Goal: Information Seeking & Learning: Learn about a topic

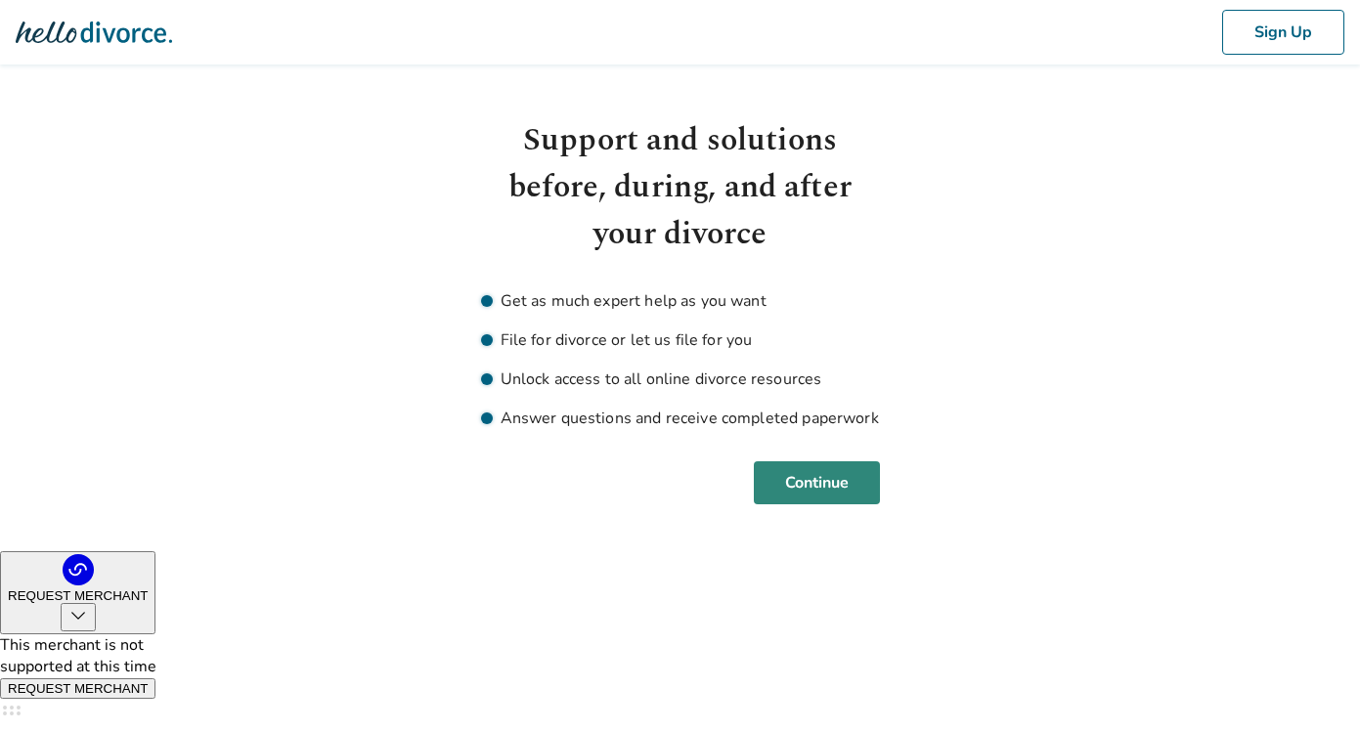
click at [820, 486] on button "Continue" at bounding box center [817, 483] width 126 height 43
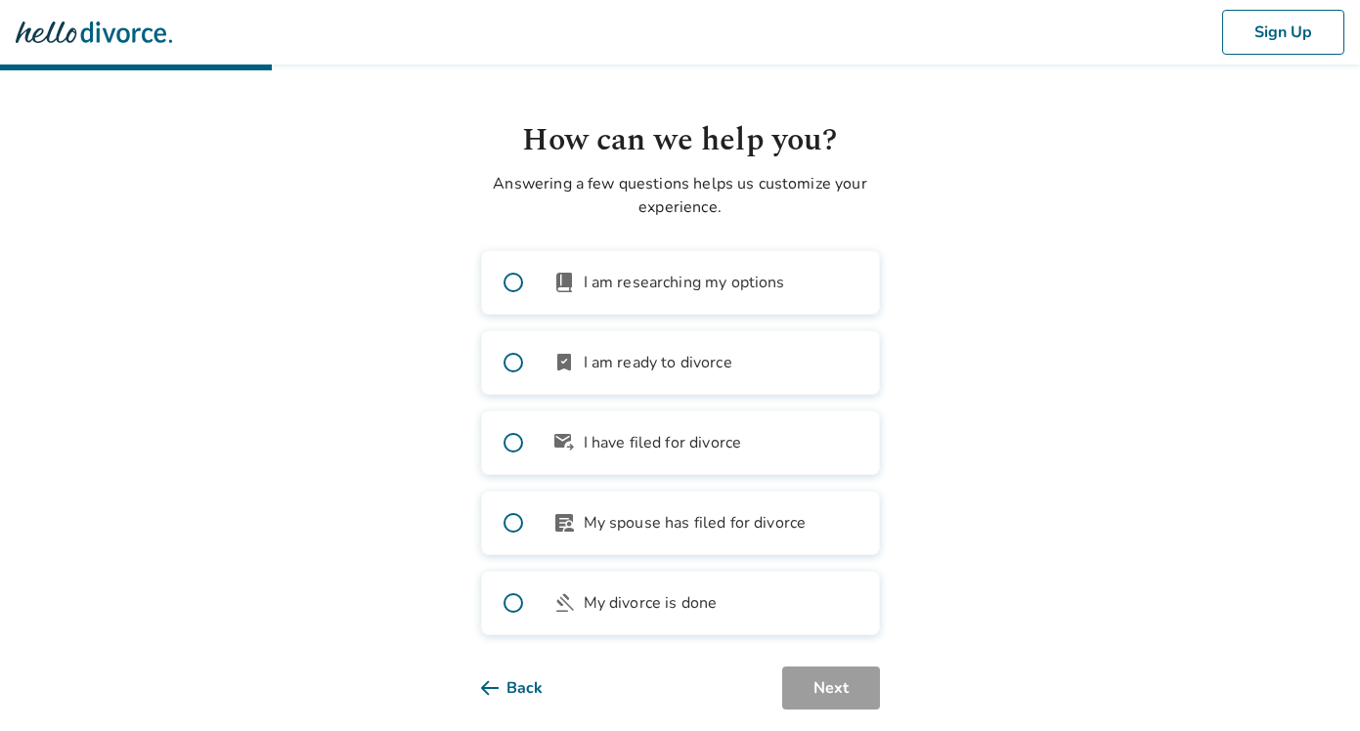
click at [508, 369] on span at bounding box center [513, 362] width 63 height 63
click at [840, 688] on button "Next" at bounding box center [831, 688] width 98 height 43
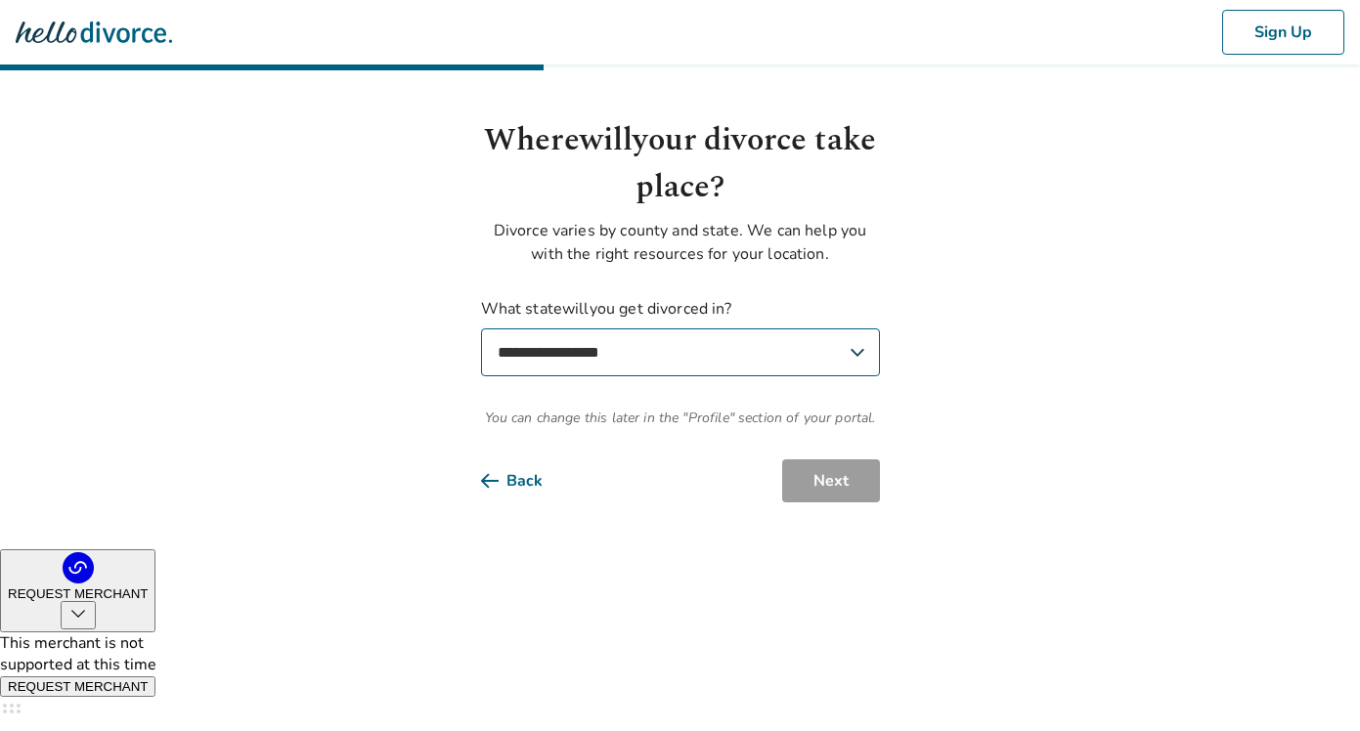
click at [611, 370] on select "**********" at bounding box center [680, 353] width 399 height 48
select select "**"
click at [481, 329] on select "**********" at bounding box center [680, 353] width 399 height 48
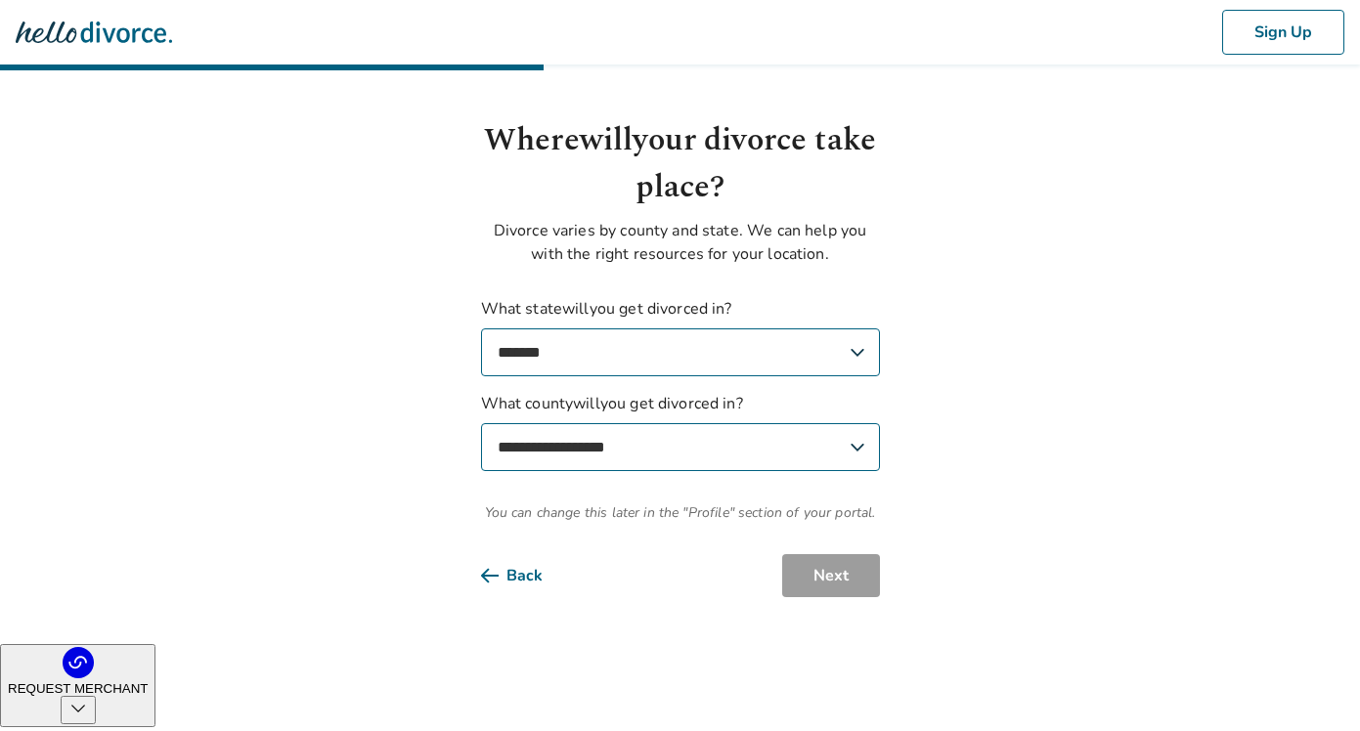
click at [732, 460] on select "**********" at bounding box center [680, 447] width 399 height 48
select select "*****"
click at [481, 423] on select "**********" at bounding box center [680, 447] width 399 height 48
click at [827, 572] on button "Next" at bounding box center [831, 575] width 98 height 43
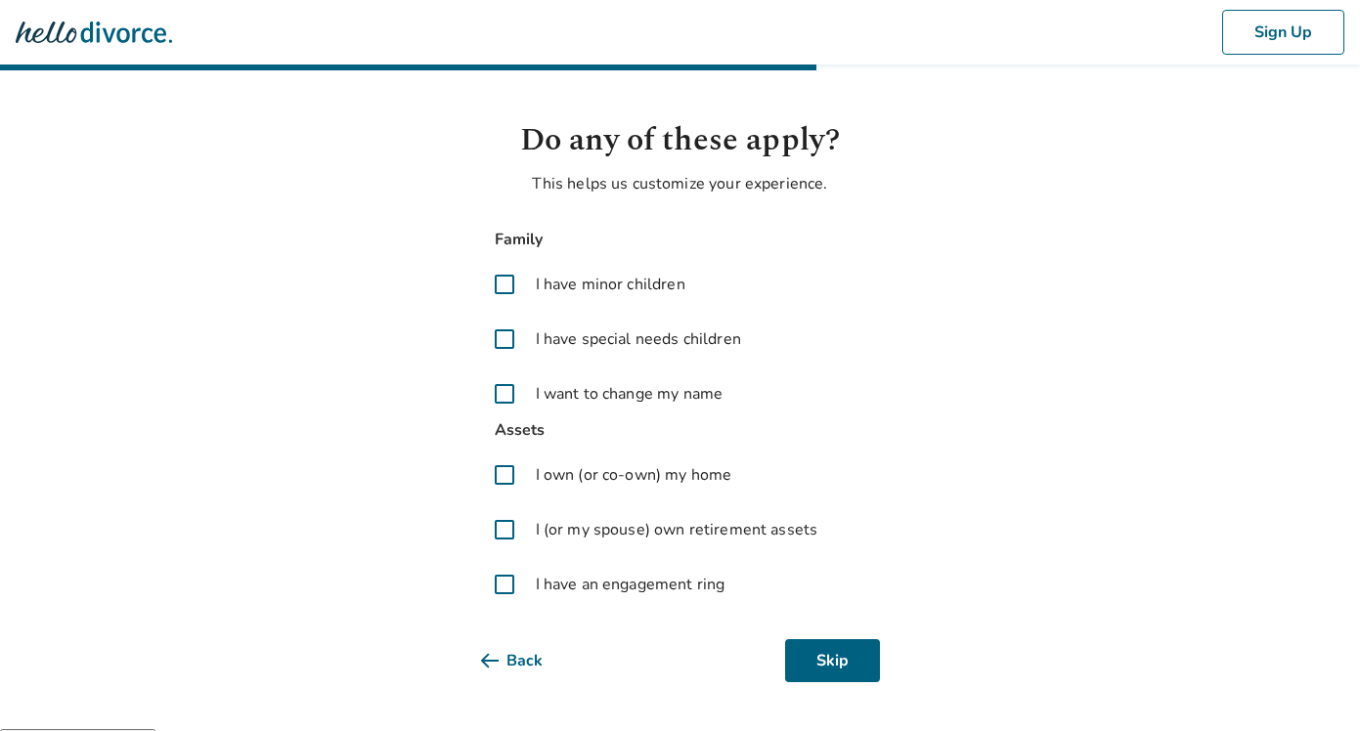
click at [507, 286] on span at bounding box center [504, 284] width 47 height 47
click at [503, 534] on span at bounding box center [504, 530] width 47 height 47
click at [834, 656] on button "Next" at bounding box center [831, 661] width 98 height 43
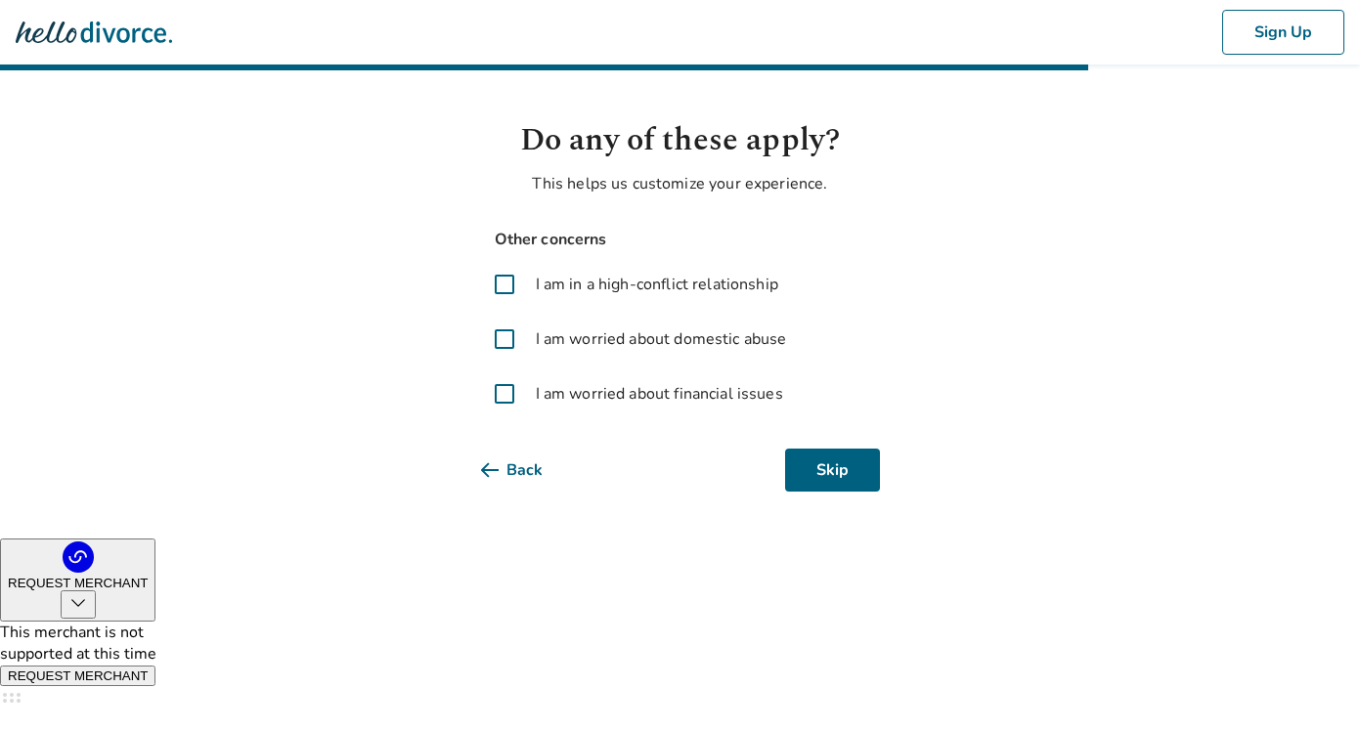
click at [504, 397] on span at bounding box center [504, 394] width 47 height 47
click at [504, 399] on span at bounding box center [504, 394] width 47 height 47
click at [838, 469] on button "Next" at bounding box center [831, 470] width 98 height 43
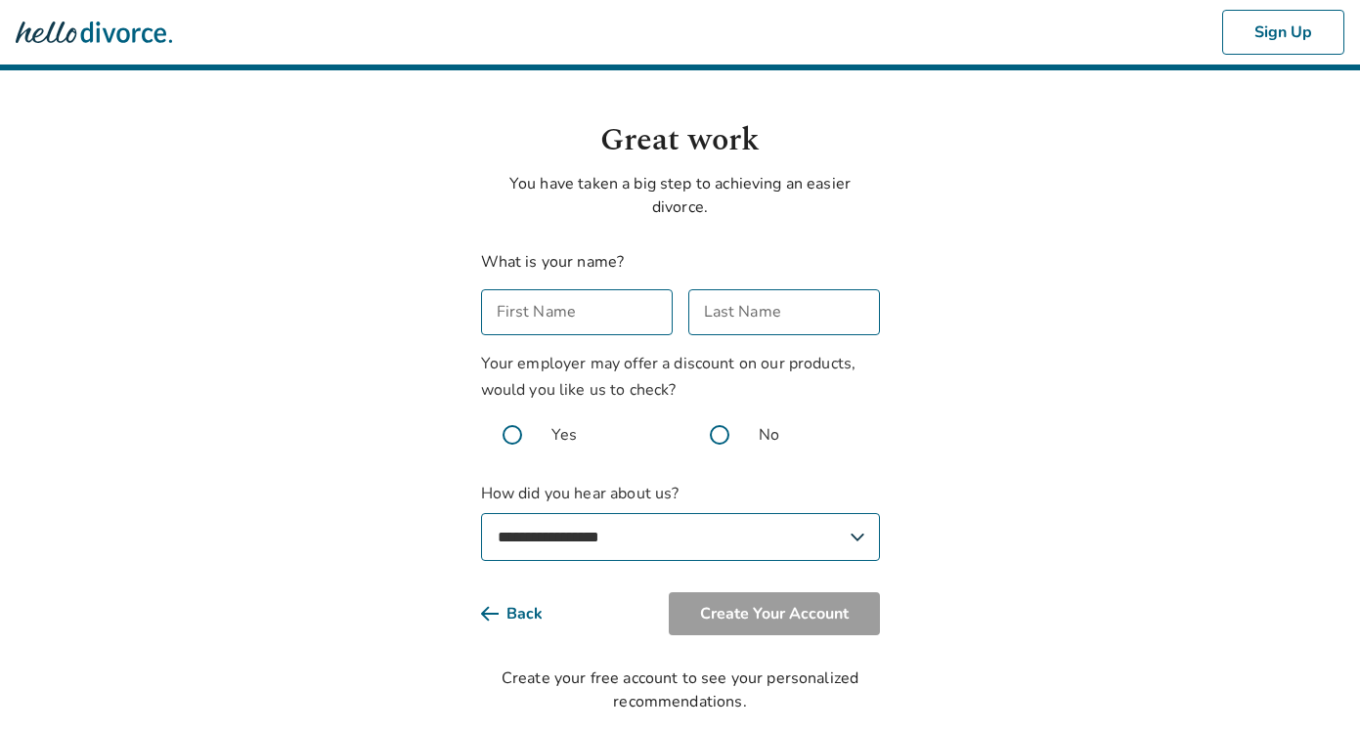
click at [613, 313] on input "First Name" at bounding box center [577, 312] width 192 height 46
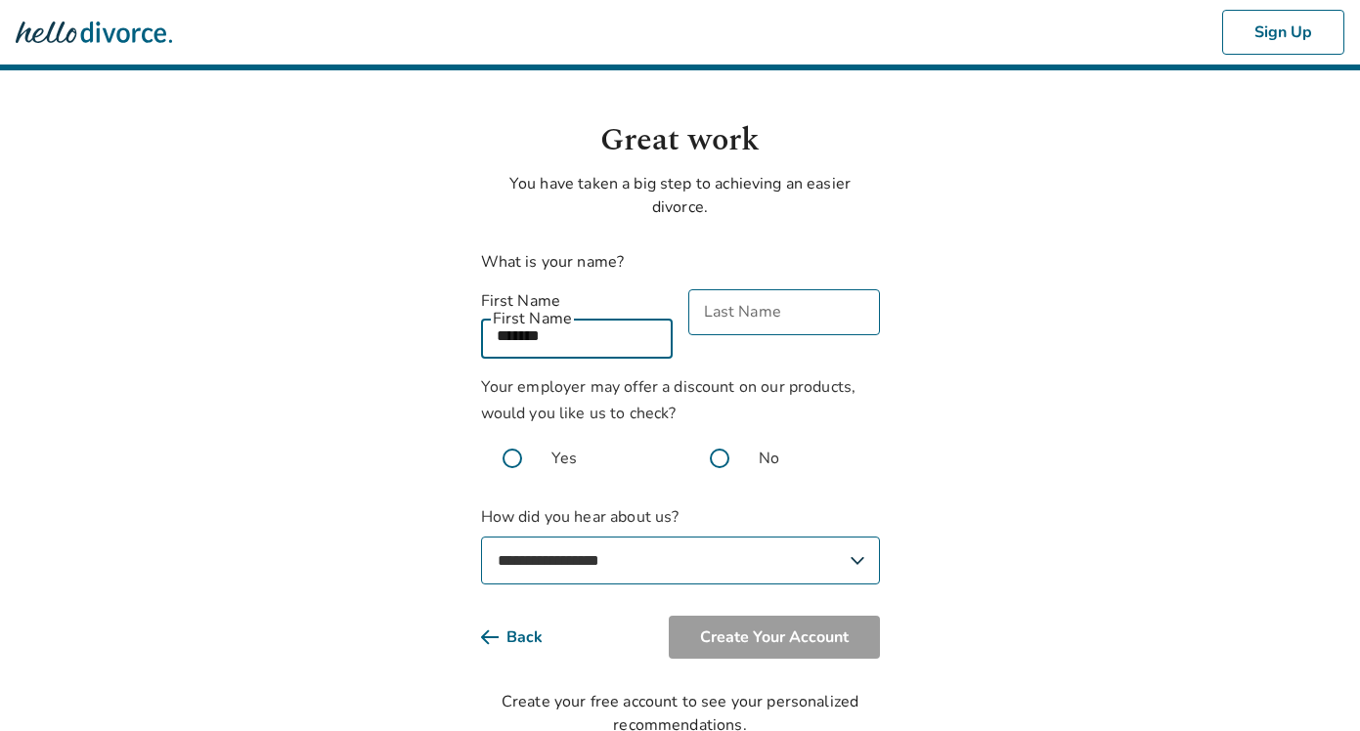
type input "*******"
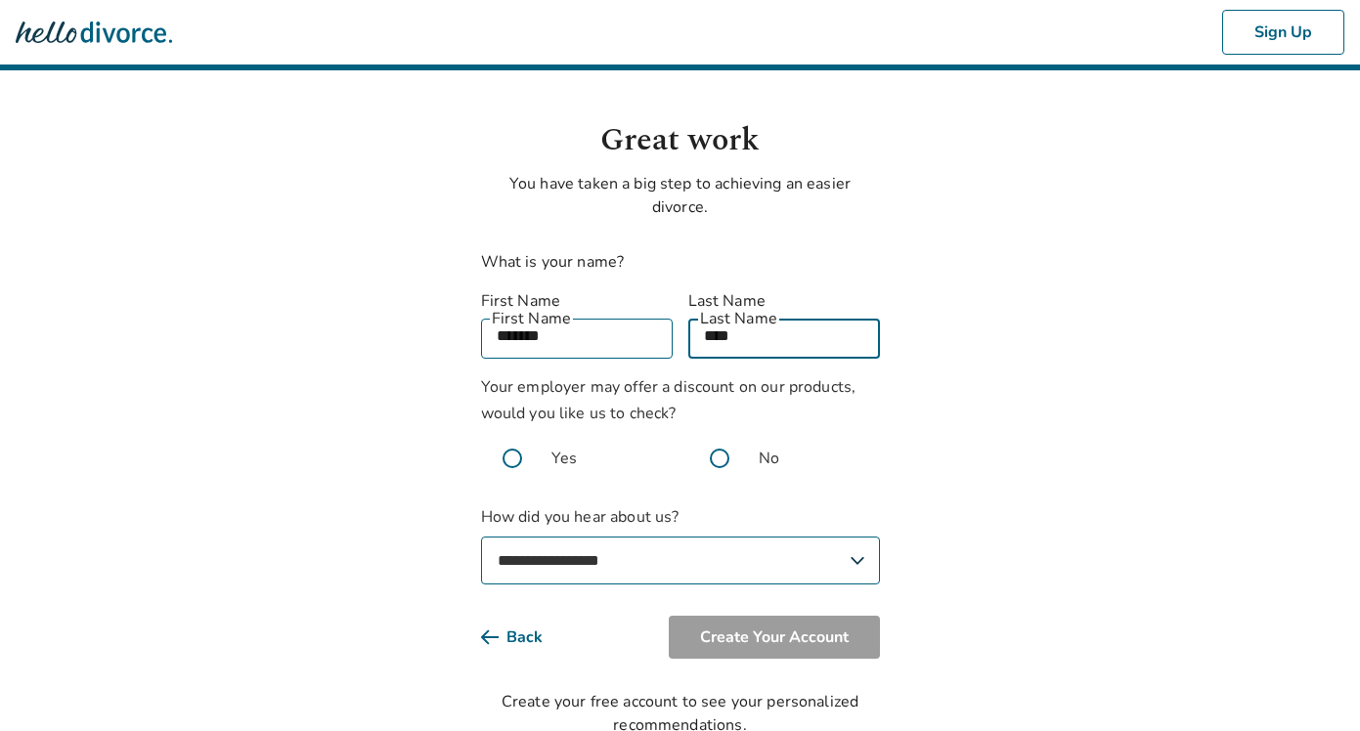
type input "****"
click at [718, 435] on span at bounding box center [719, 458] width 63 height 63
click at [644, 545] on select "**********" at bounding box center [680, 561] width 399 height 48
click at [481, 537] on select "**********" at bounding box center [680, 561] width 399 height 48
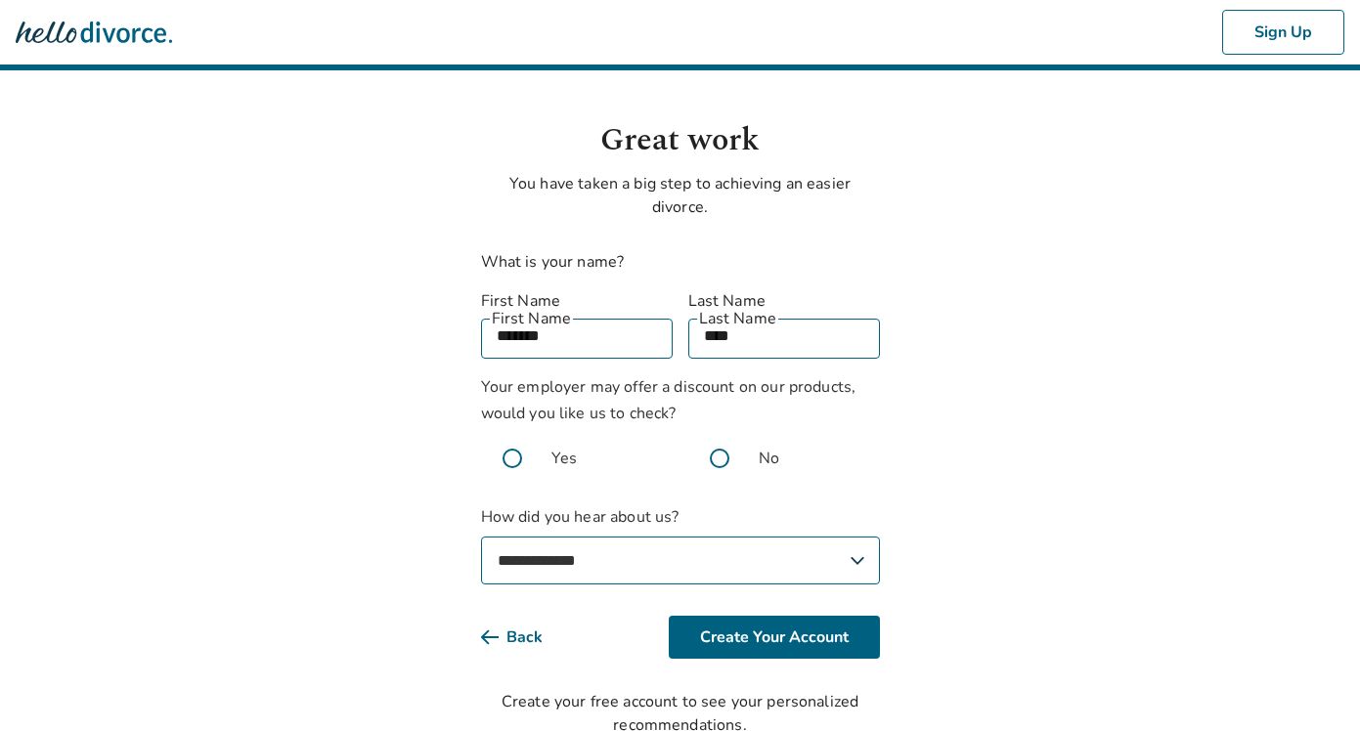
scroll to position [29, 0]
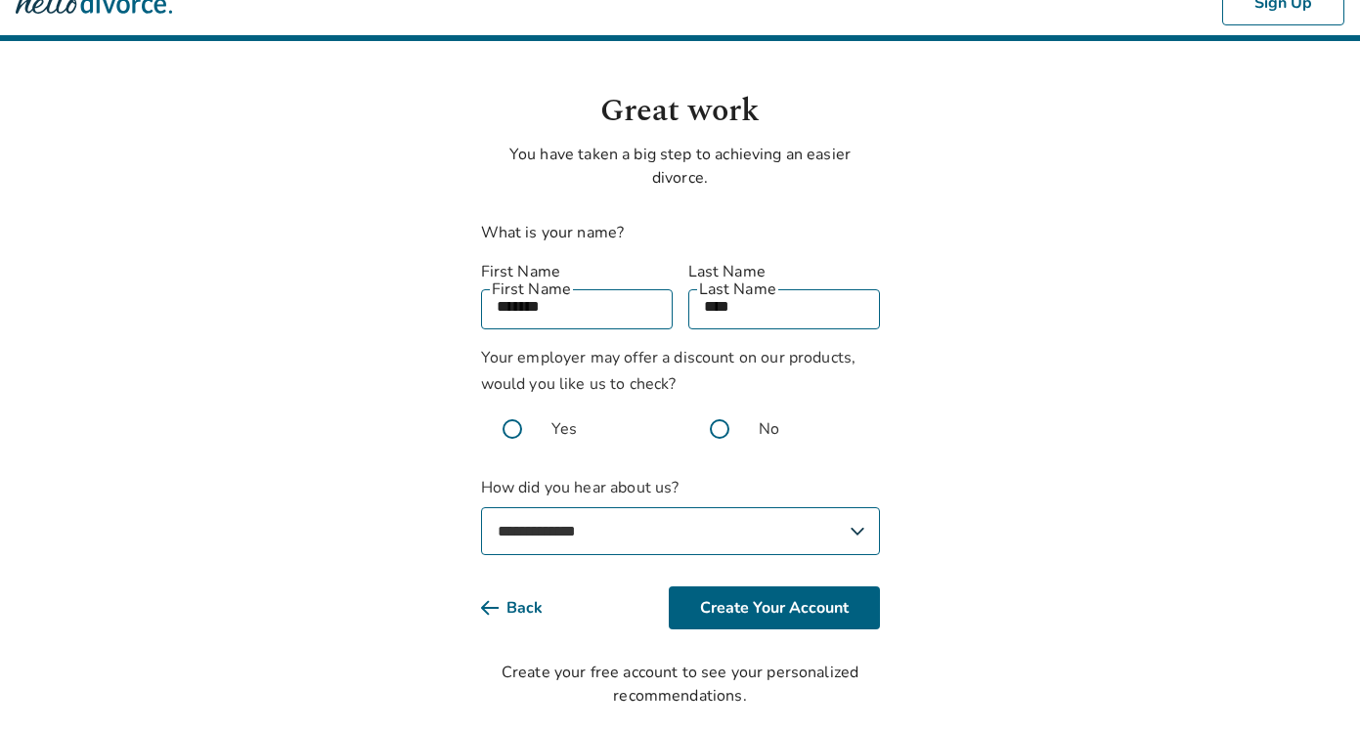
click at [645, 508] on select "**********" at bounding box center [680, 532] width 399 height 48
select select "**********"
click at [481, 508] on select "**********" at bounding box center [680, 532] width 399 height 48
click at [732, 587] on button "Create Your Account" at bounding box center [774, 608] width 211 height 43
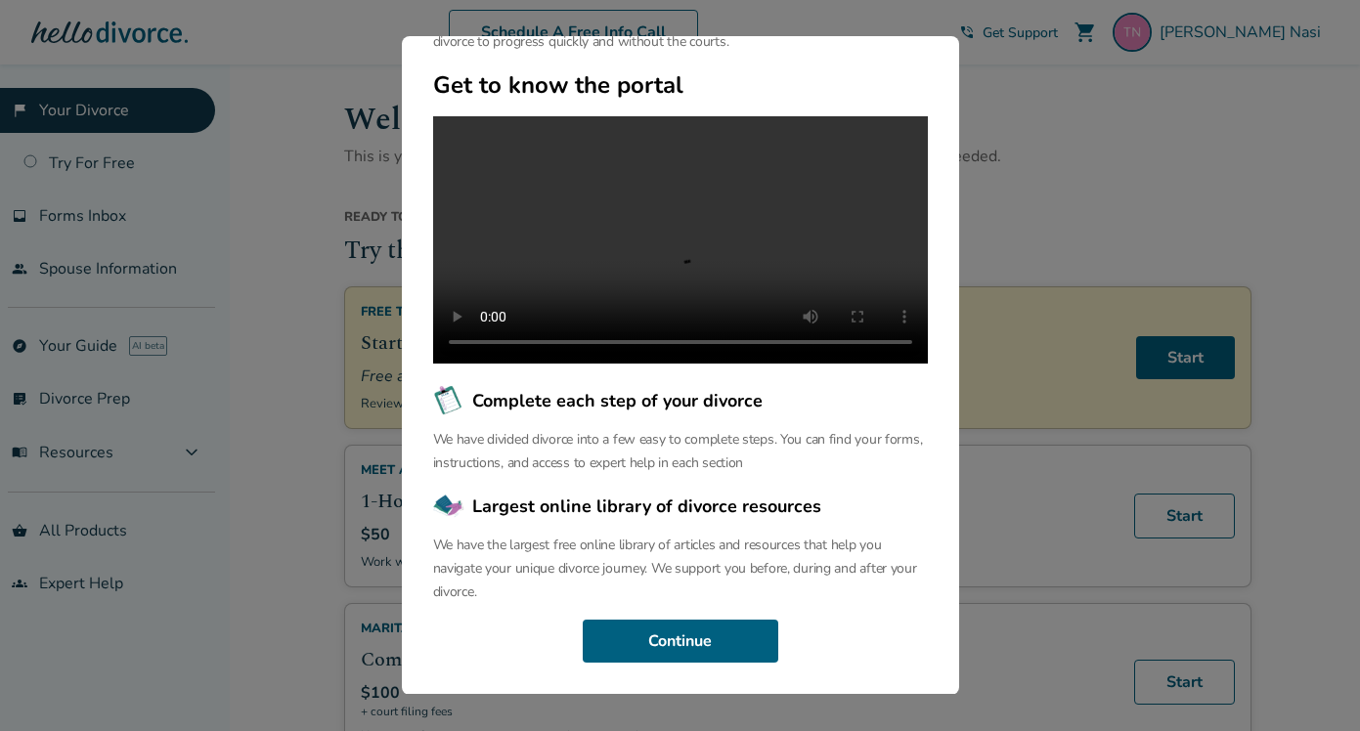
scroll to position [153, 0]
click at [718, 642] on button "Continue" at bounding box center [681, 641] width 196 height 43
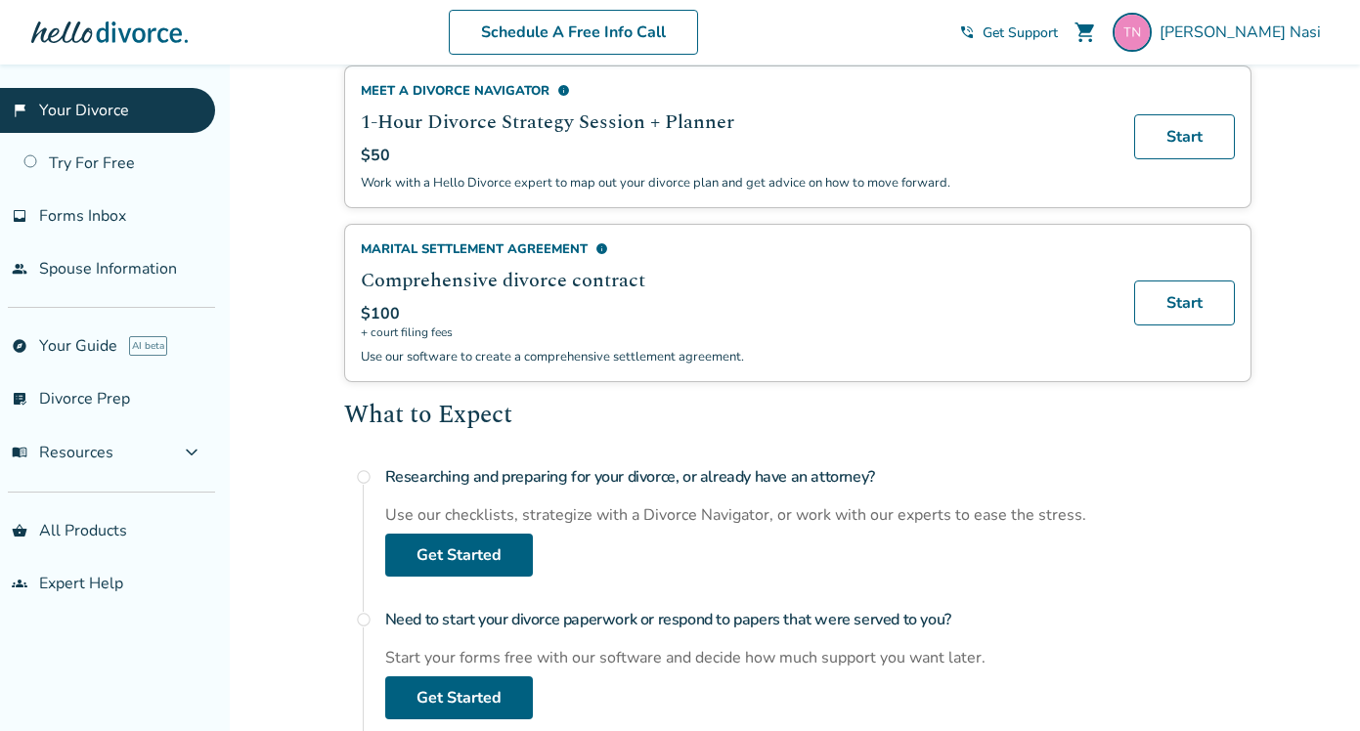
scroll to position [0, 0]
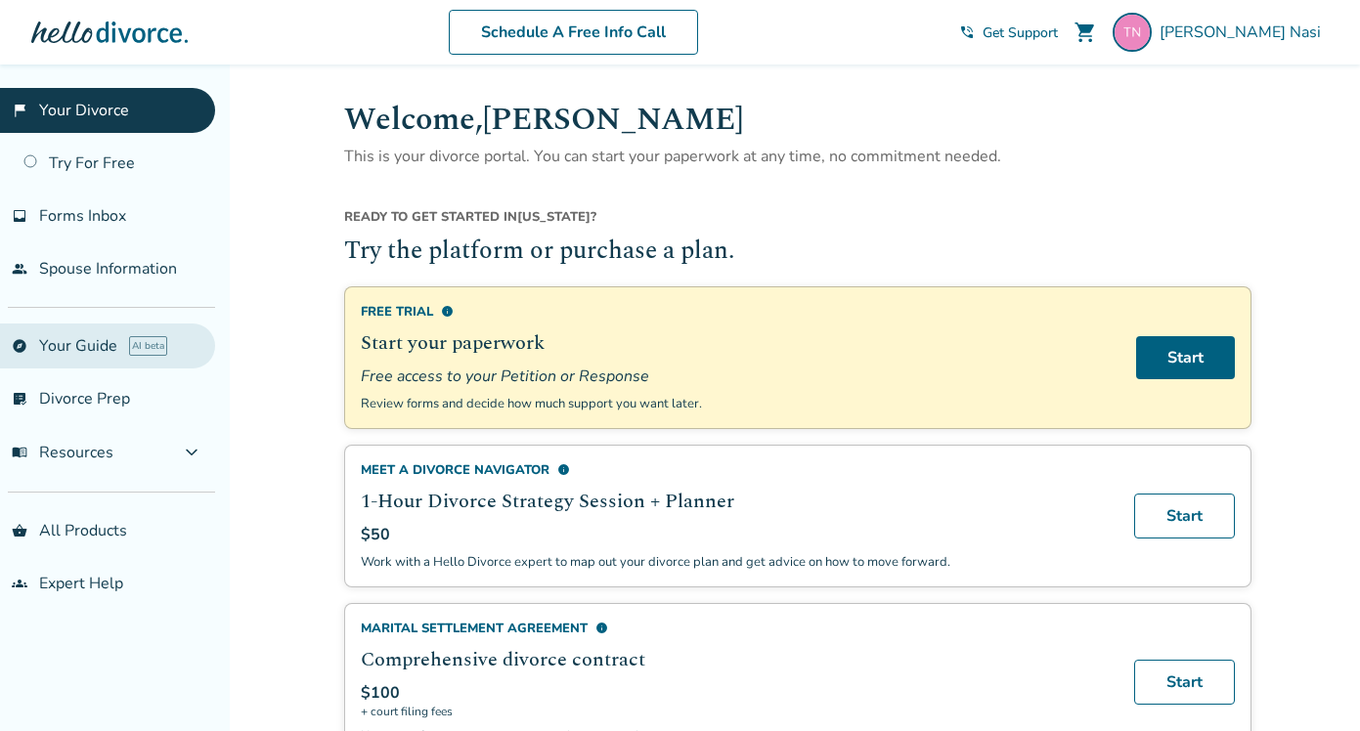
click at [59, 339] on link "explore Your Guide AI beta" at bounding box center [107, 346] width 215 height 45
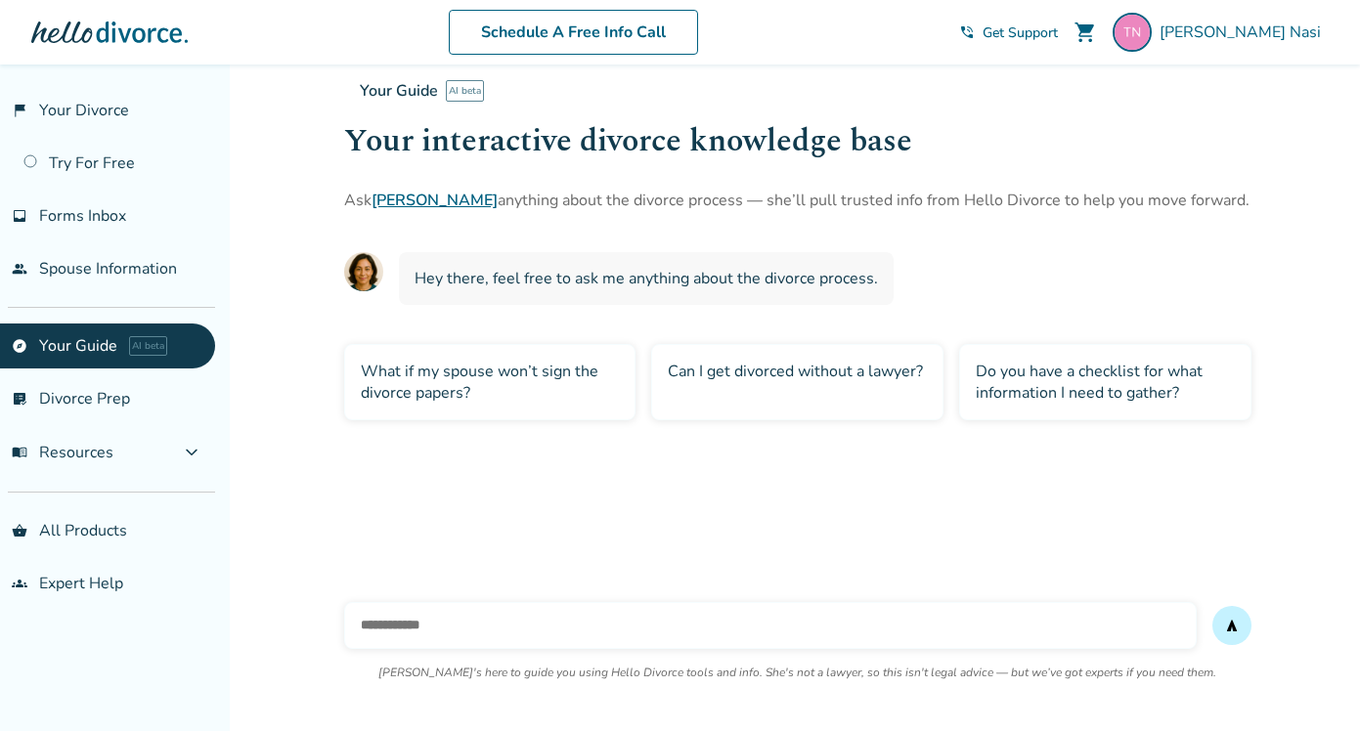
click at [870, 376] on div "Can I get divorced without a lawyer?" at bounding box center [797, 382] width 292 height 76
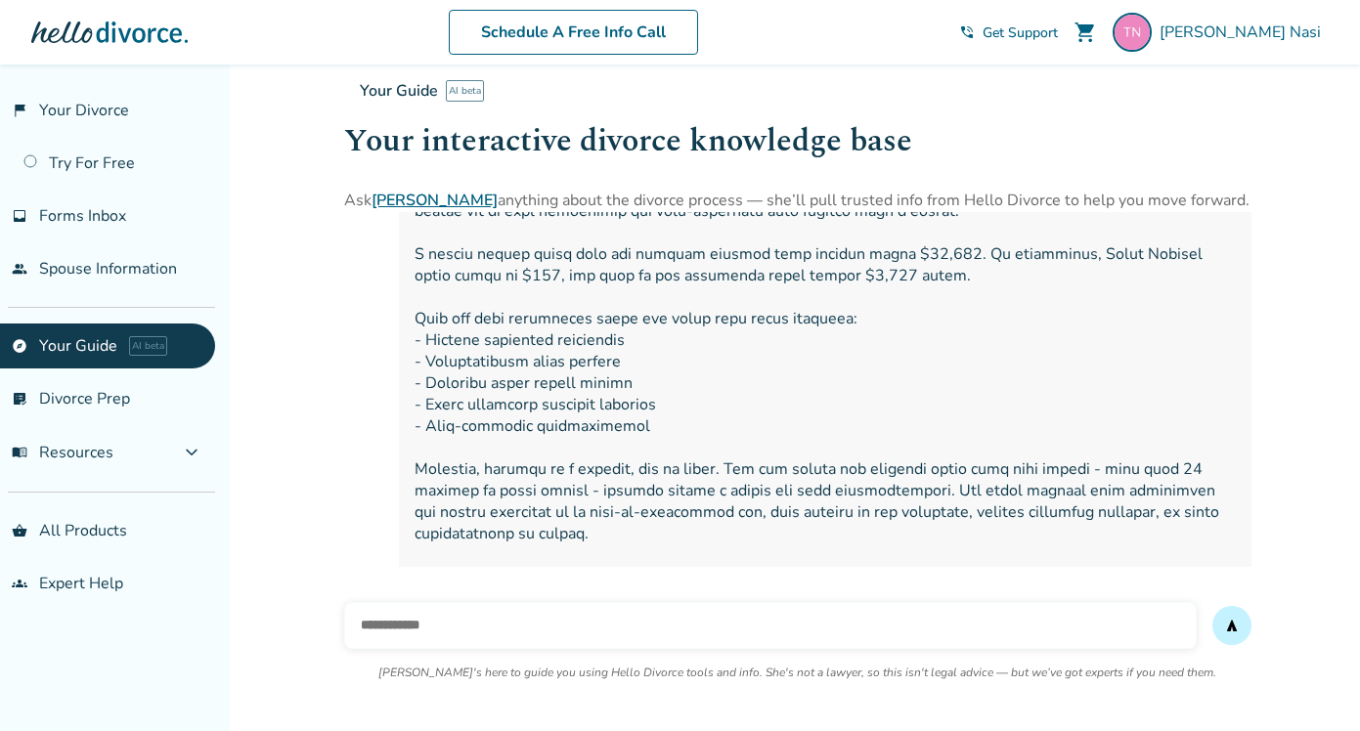
scroll to position [340, 0]
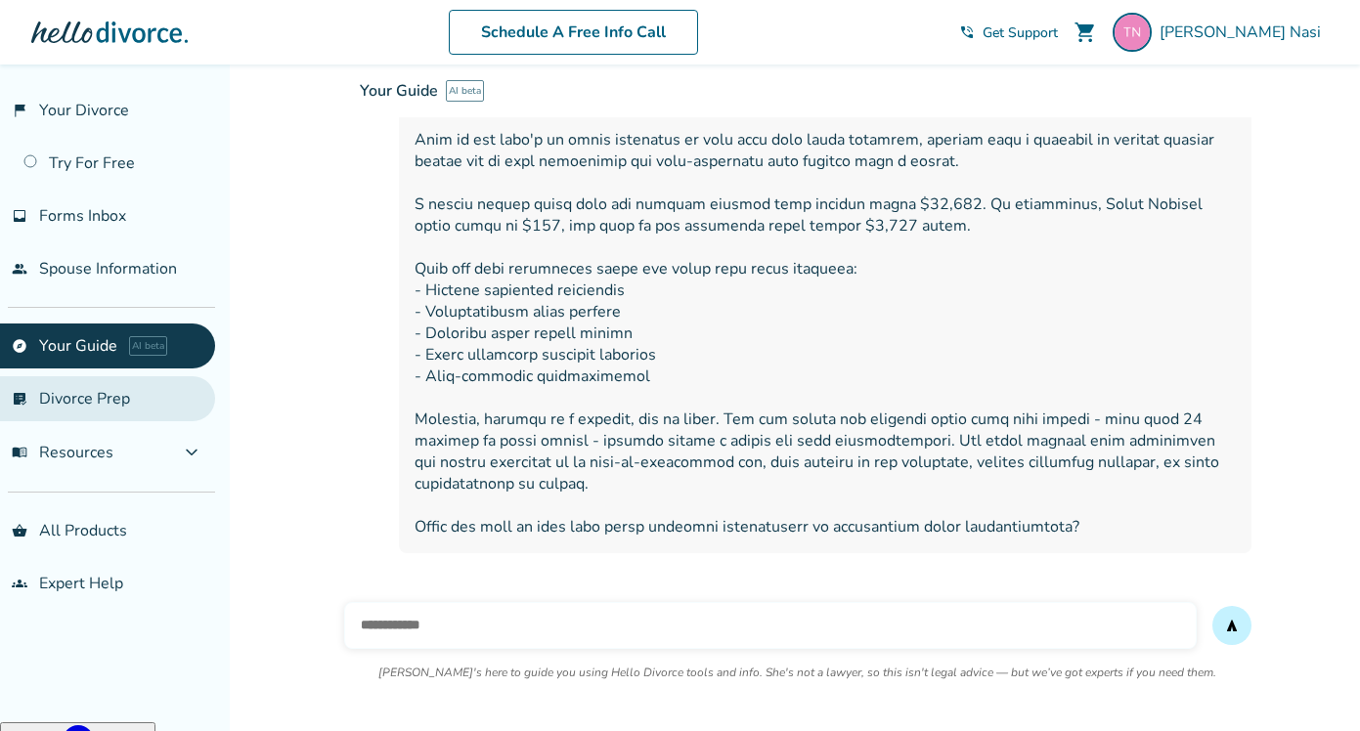
click at [140, 381] on link "list_alt_check Divorce Prep" at bounding box center [107, 398] width 215 height 45
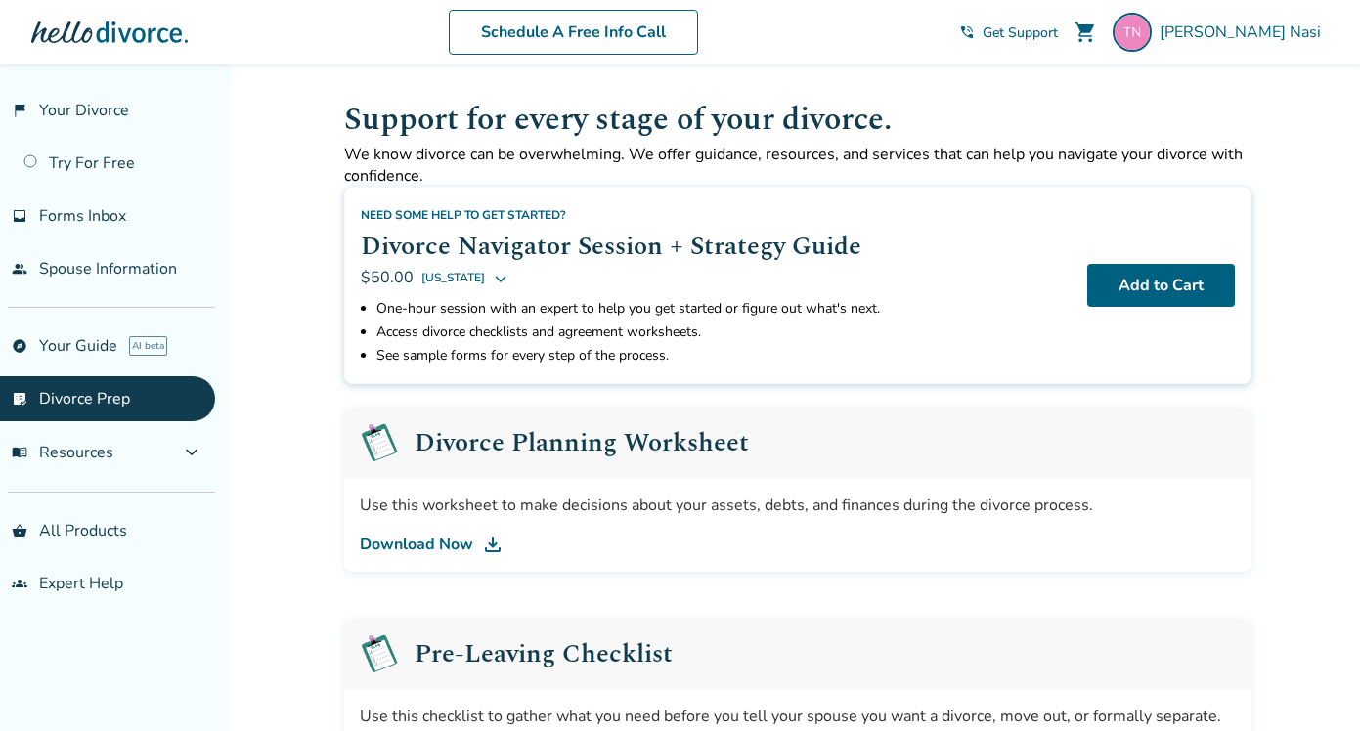
click at [412, 544] on link "Download Now" at bounding box center [798, 544] width 876 height 23
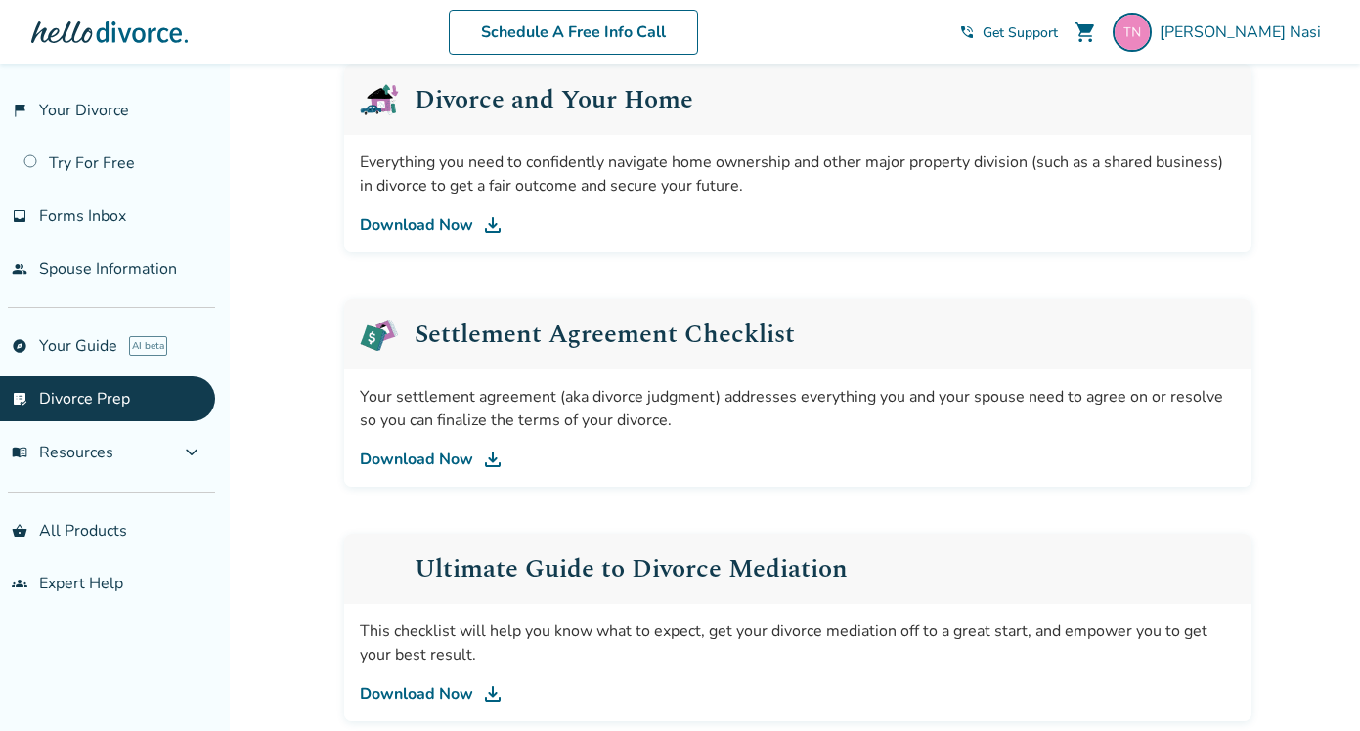
scroll to position [819, 0]
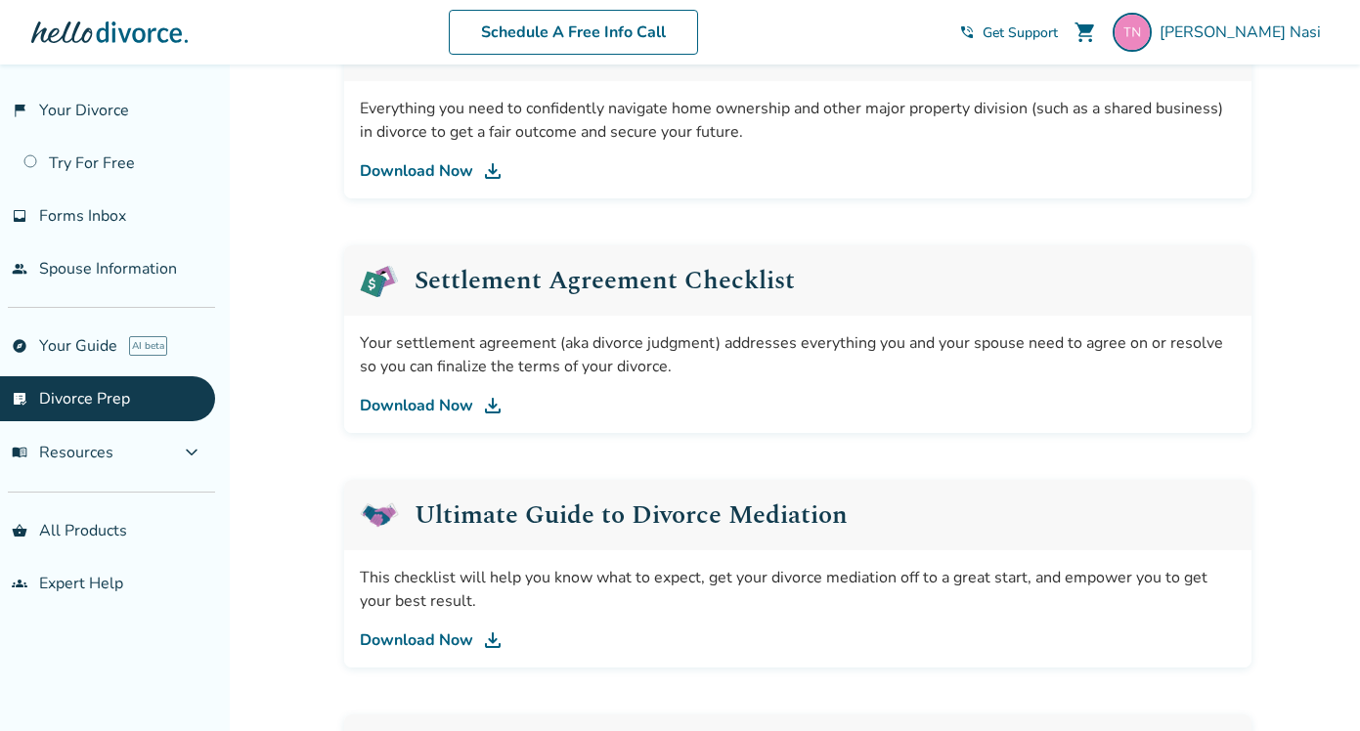
click at [395, 408] on link "Download Now" at bounding box center [798, 405] width 876 height 23
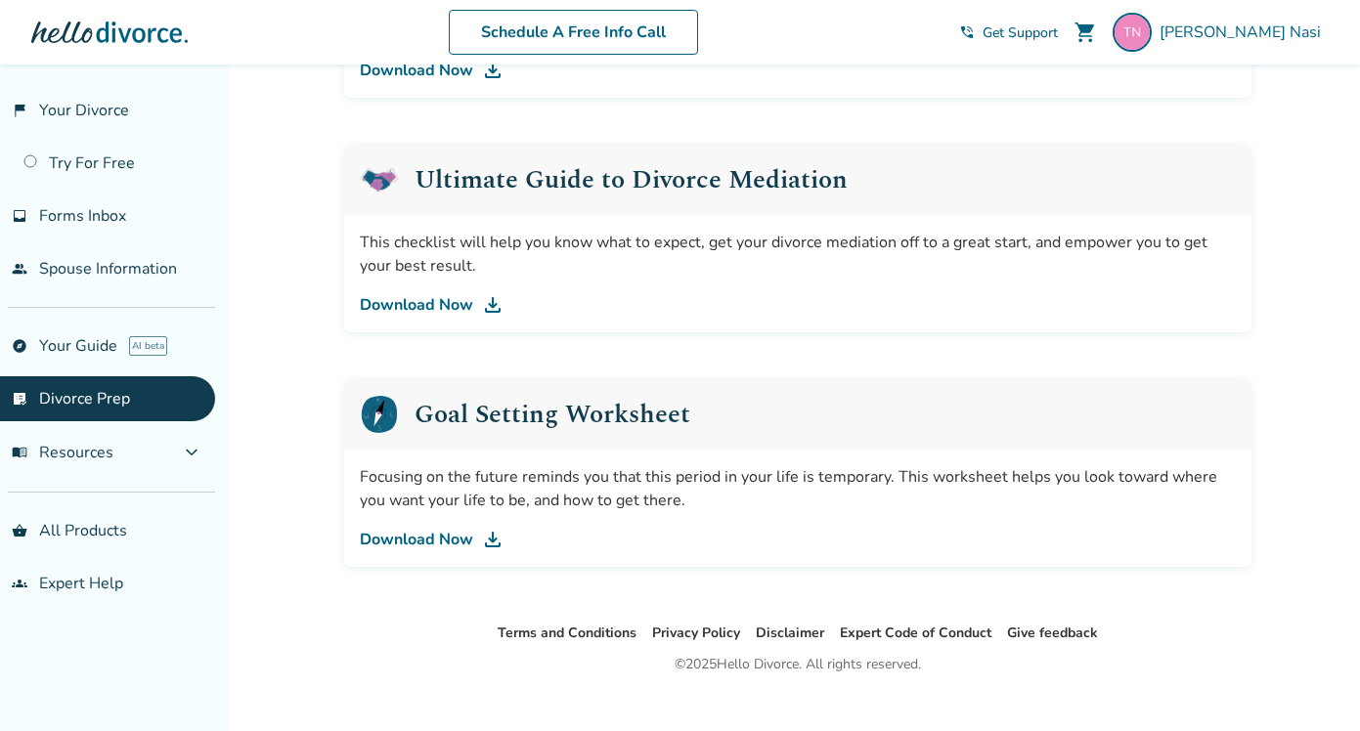
scroll to position [1167, 0]
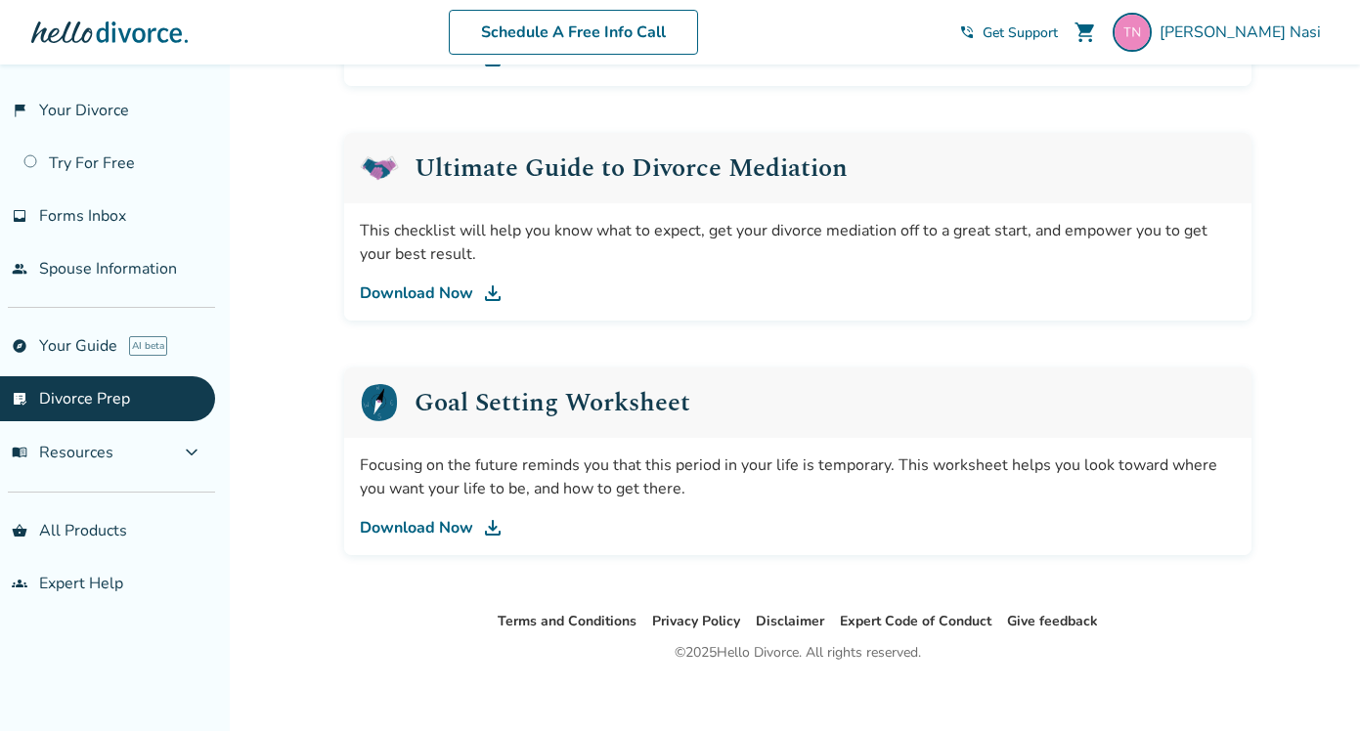
click at [401, 288] on link "Download Now" at bounding box center [798, 293] width 876 height 23
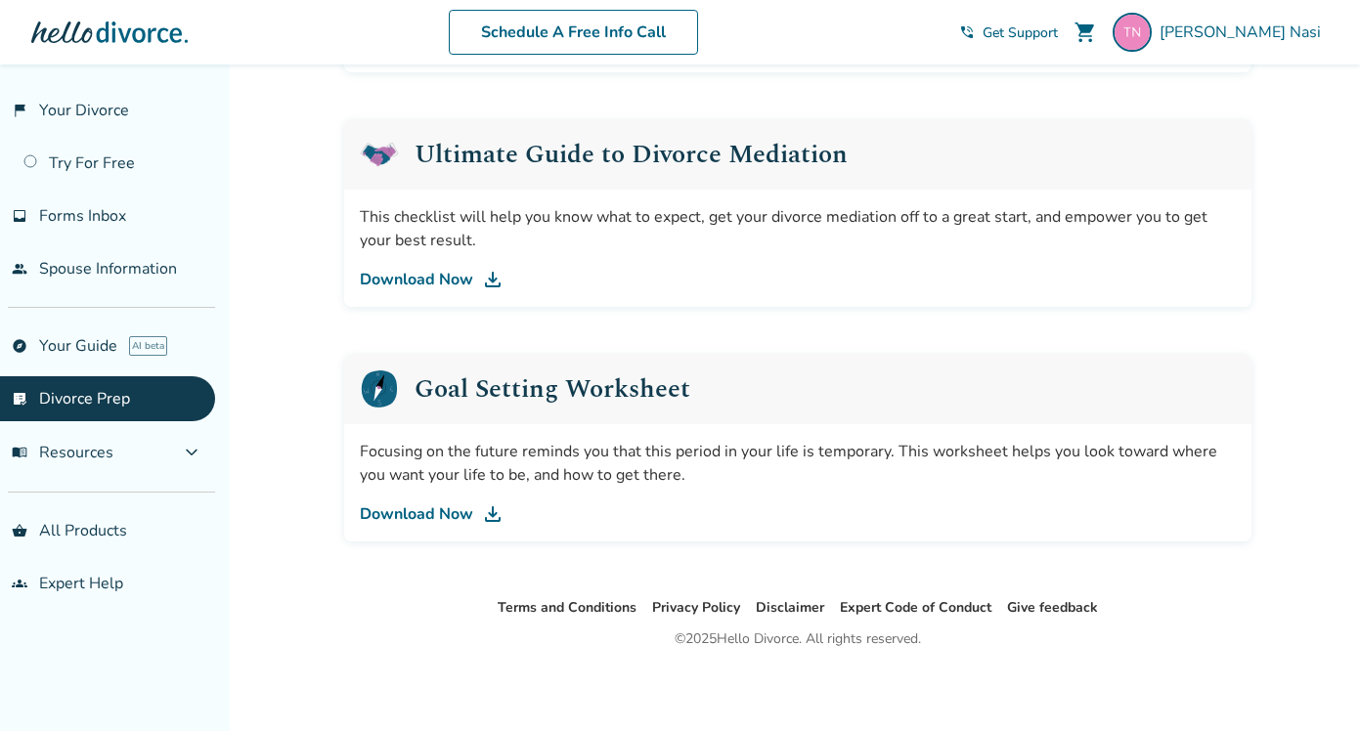
click at [460, 509] on link "Download Now" at bounding box center [798, 514] width 876 height 23
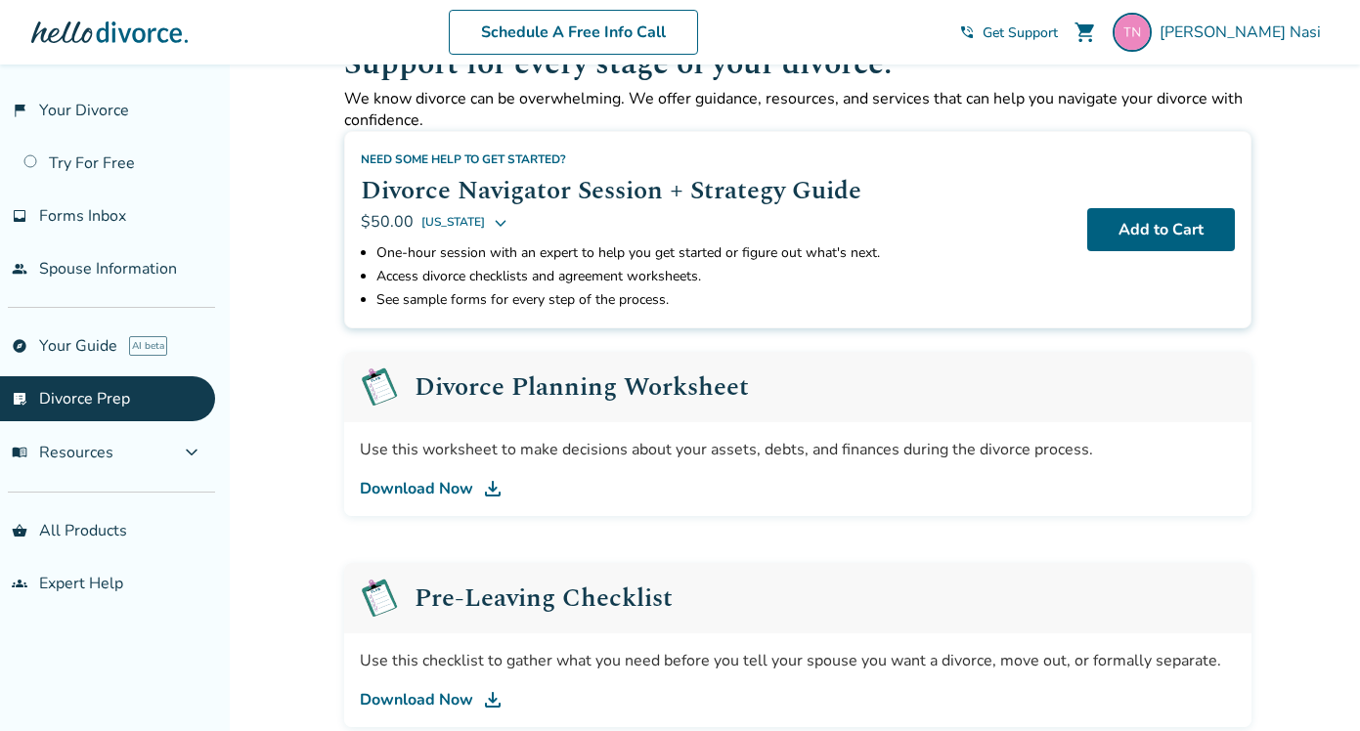
scroll to position [0, 0]
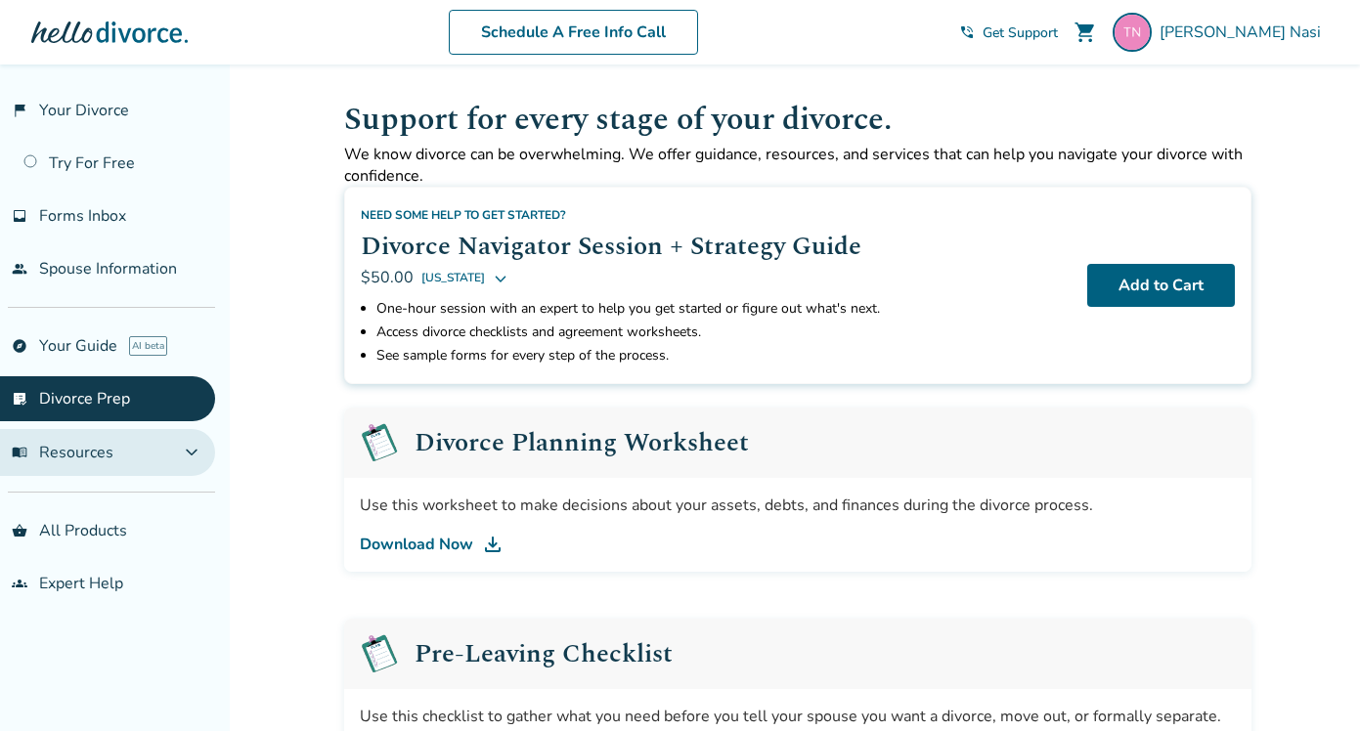
click at [127, 443] on button "menu_book Resources expand_more" at bounding box center [107, 452] width 215 height 47
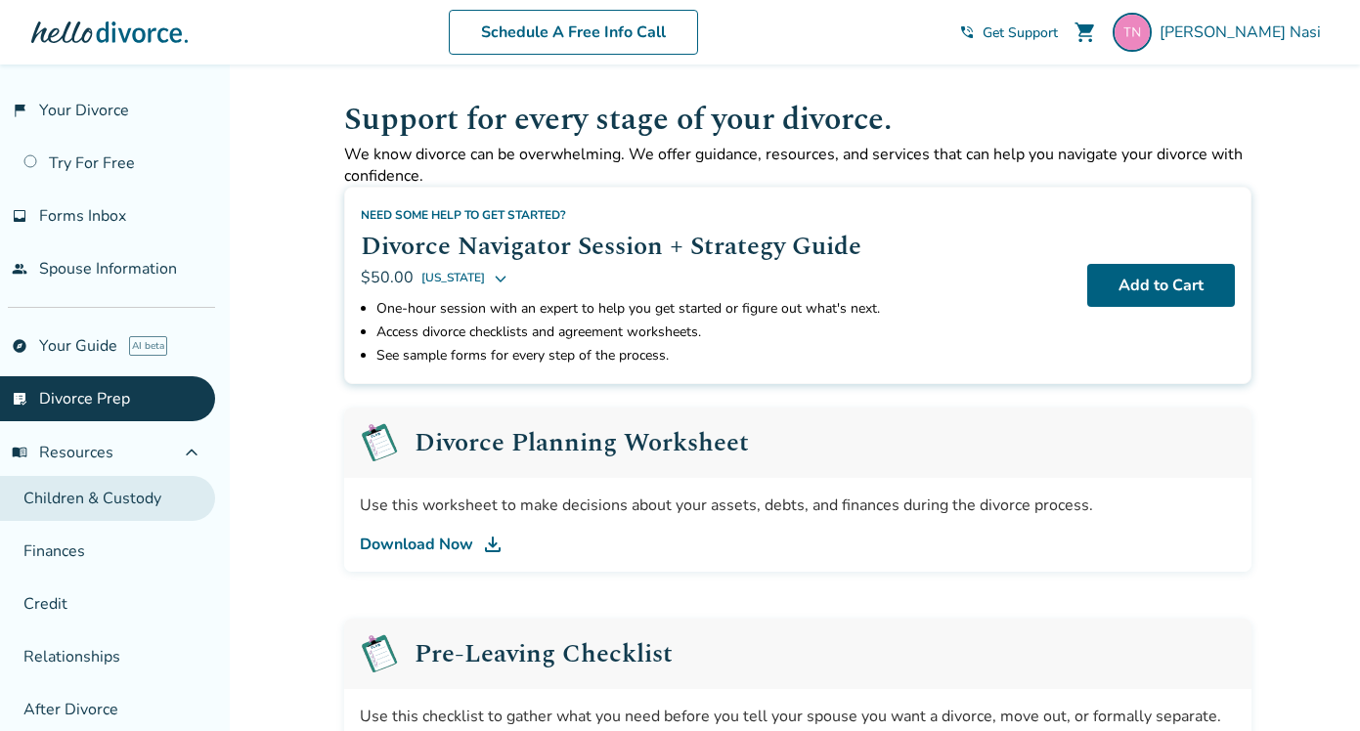
click at [100, 494] on link "Children & Custody" at bounding box center [107, 498] width 215 height 45
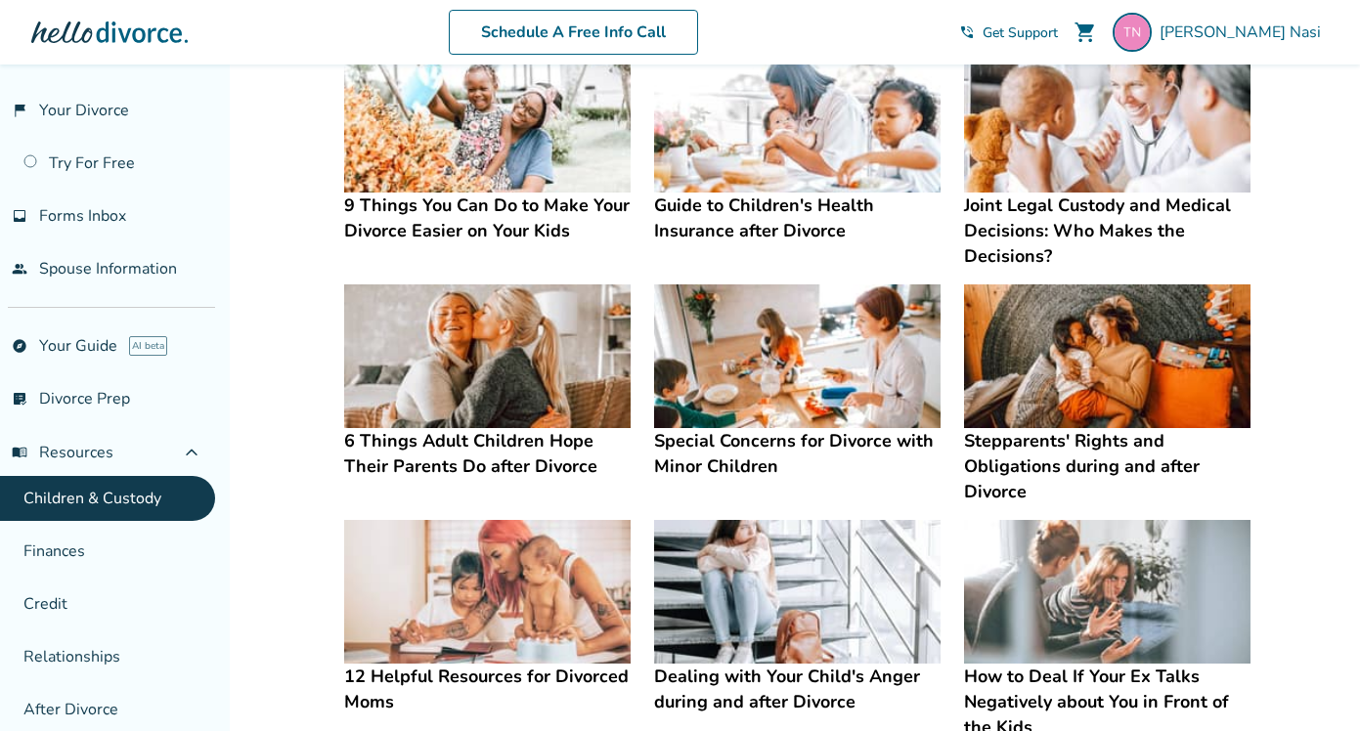
scroll to position [344, 0]
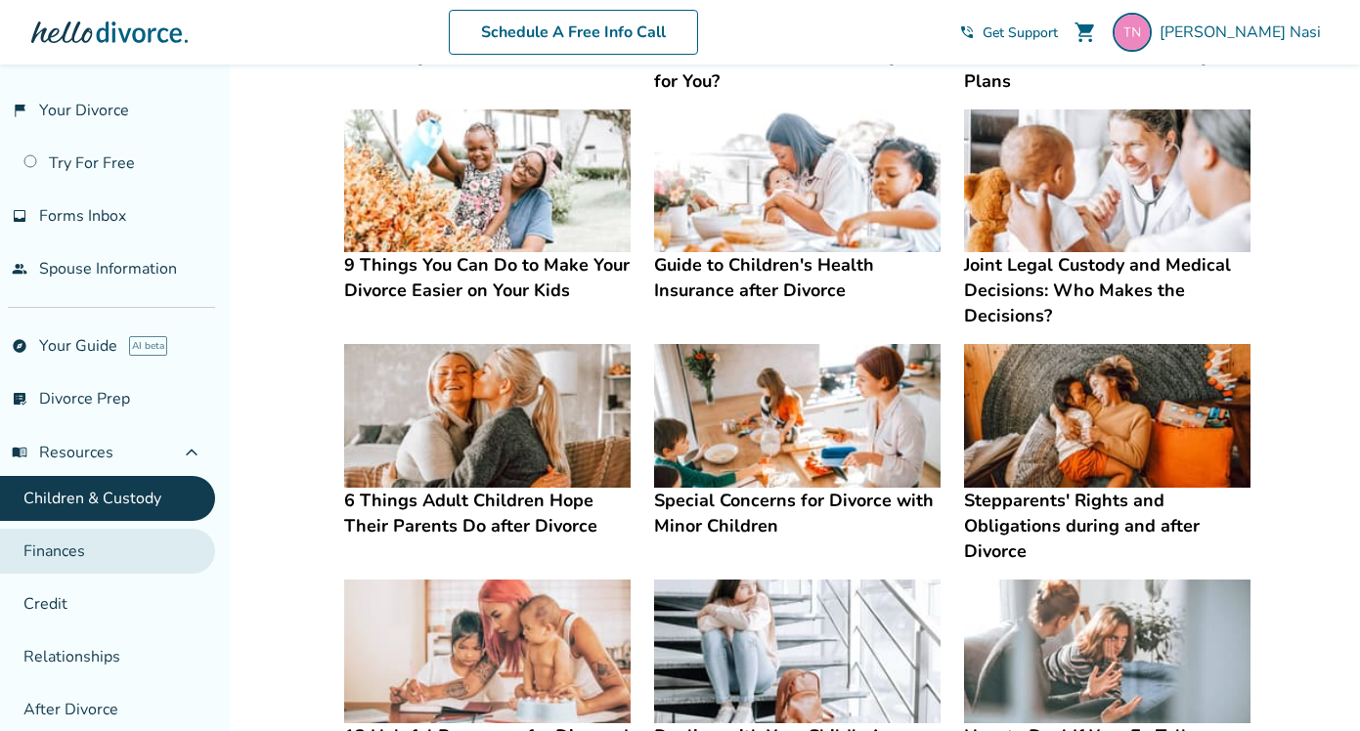
click at [137, 544] on link "Finances" at bounding box center [107, 551] width 215 height 45
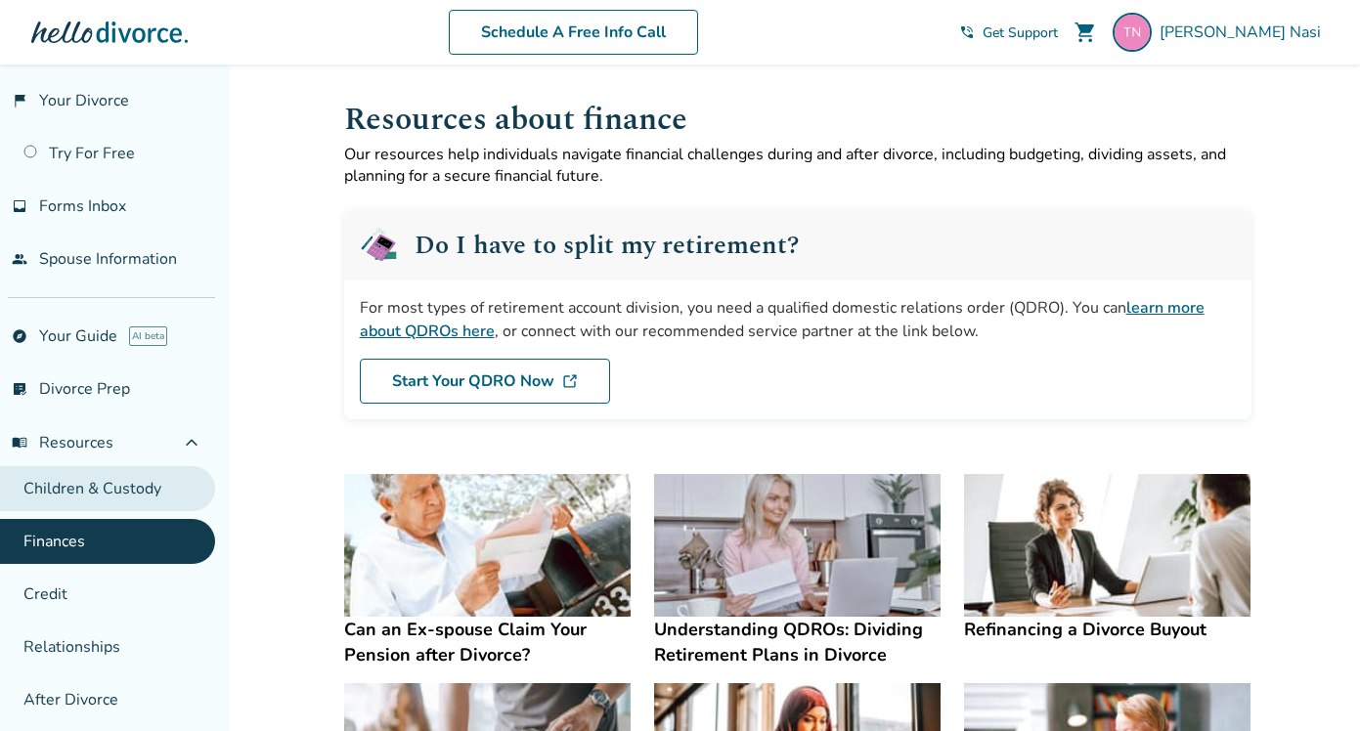
scroll to position [11, 0]
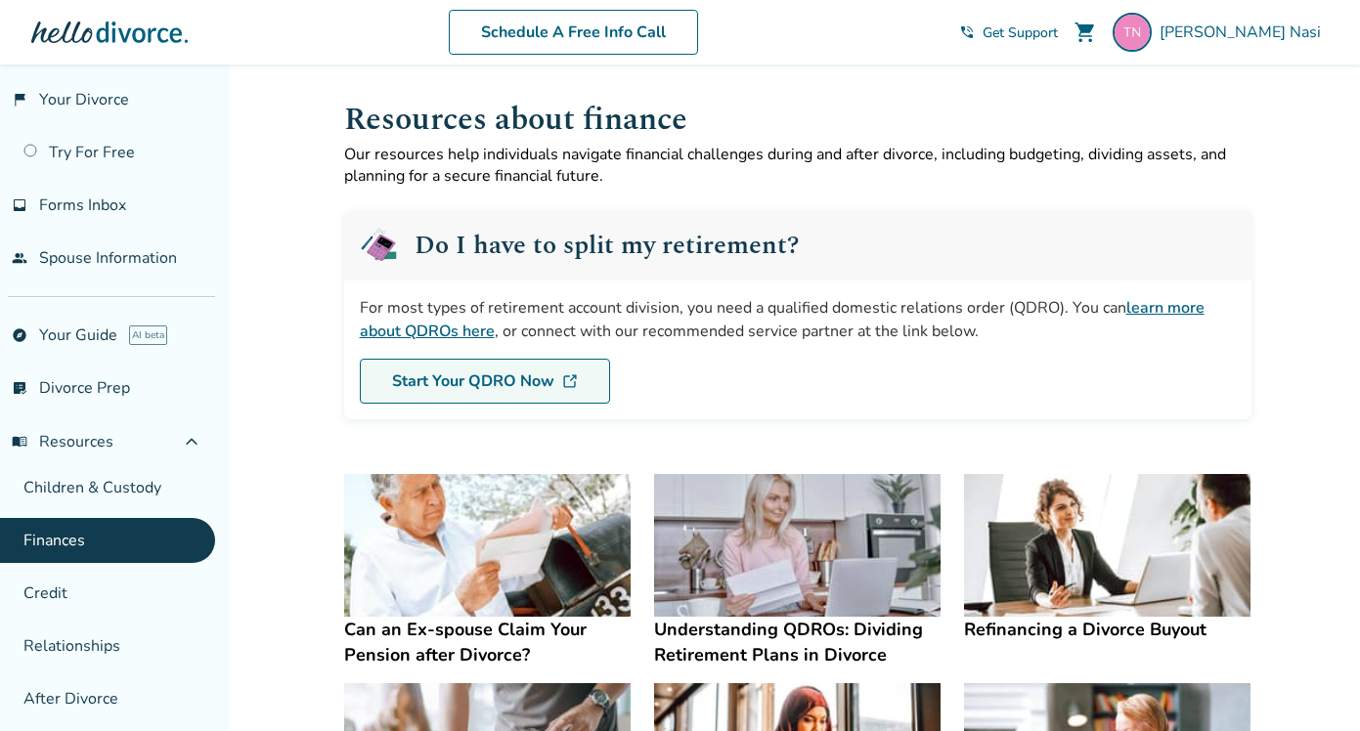
click at [439, 386] on link "Start Your QDRO Now" at bounding box center [485, 381] width 250 height 45
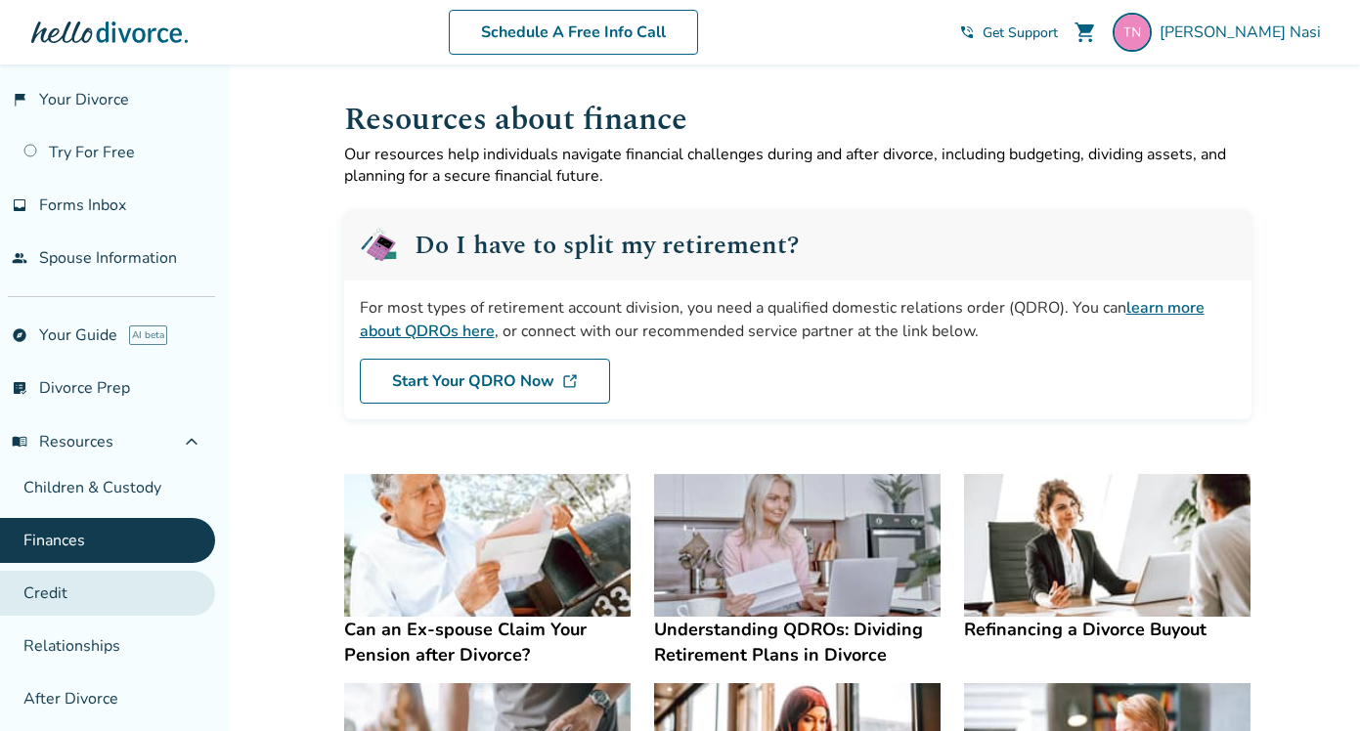
click at [69, 588] on link "Credit" at bounding box center [107, 593] width 215 height 45
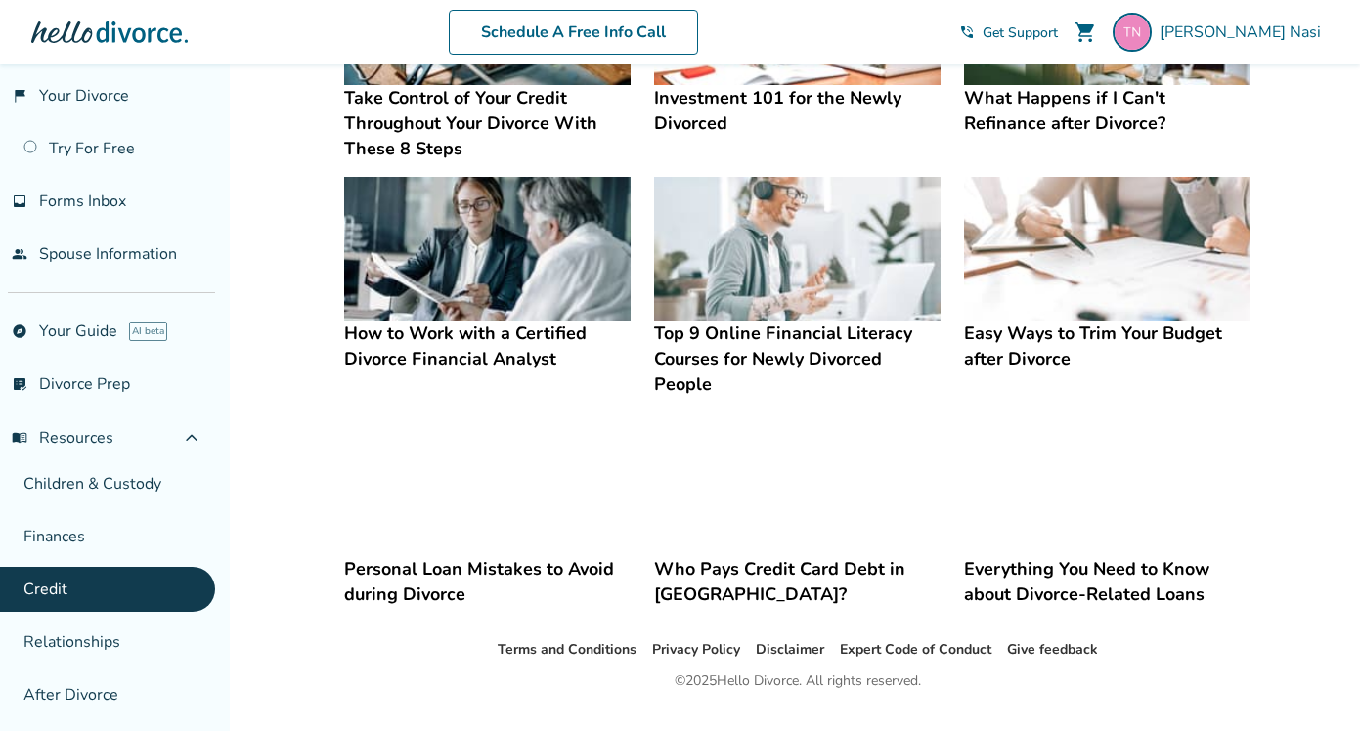
scroll to position [528, 0]
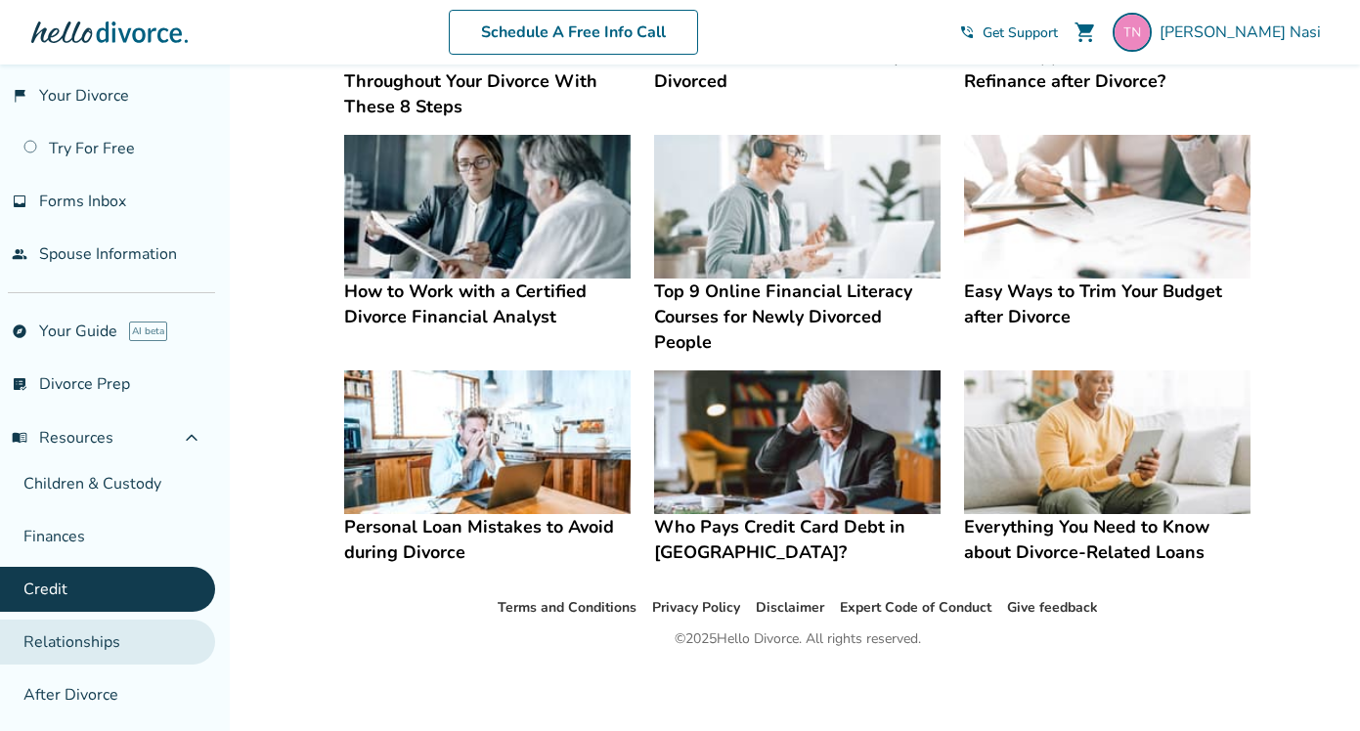
click at [94, 639] on link "Relationships" at bounding box center [107, 642] width 215 height 45
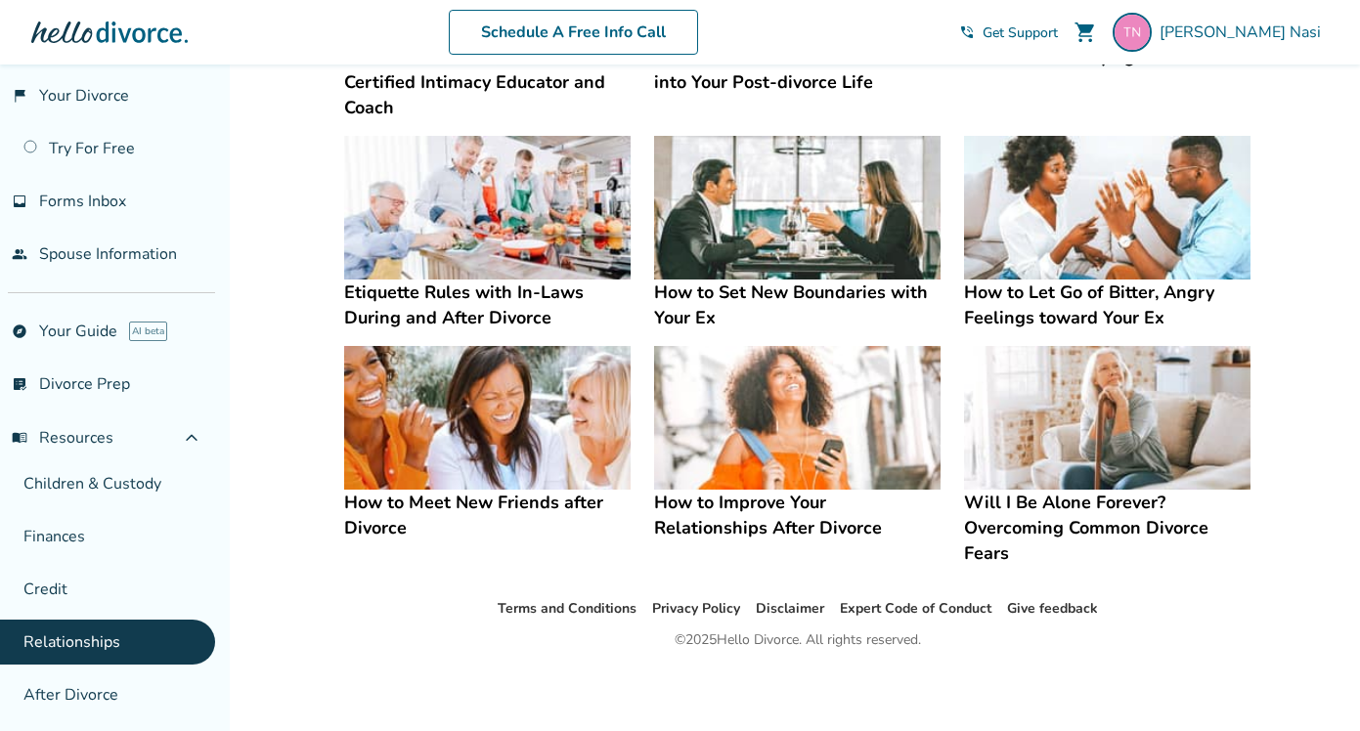
scroll to position [528, 0]
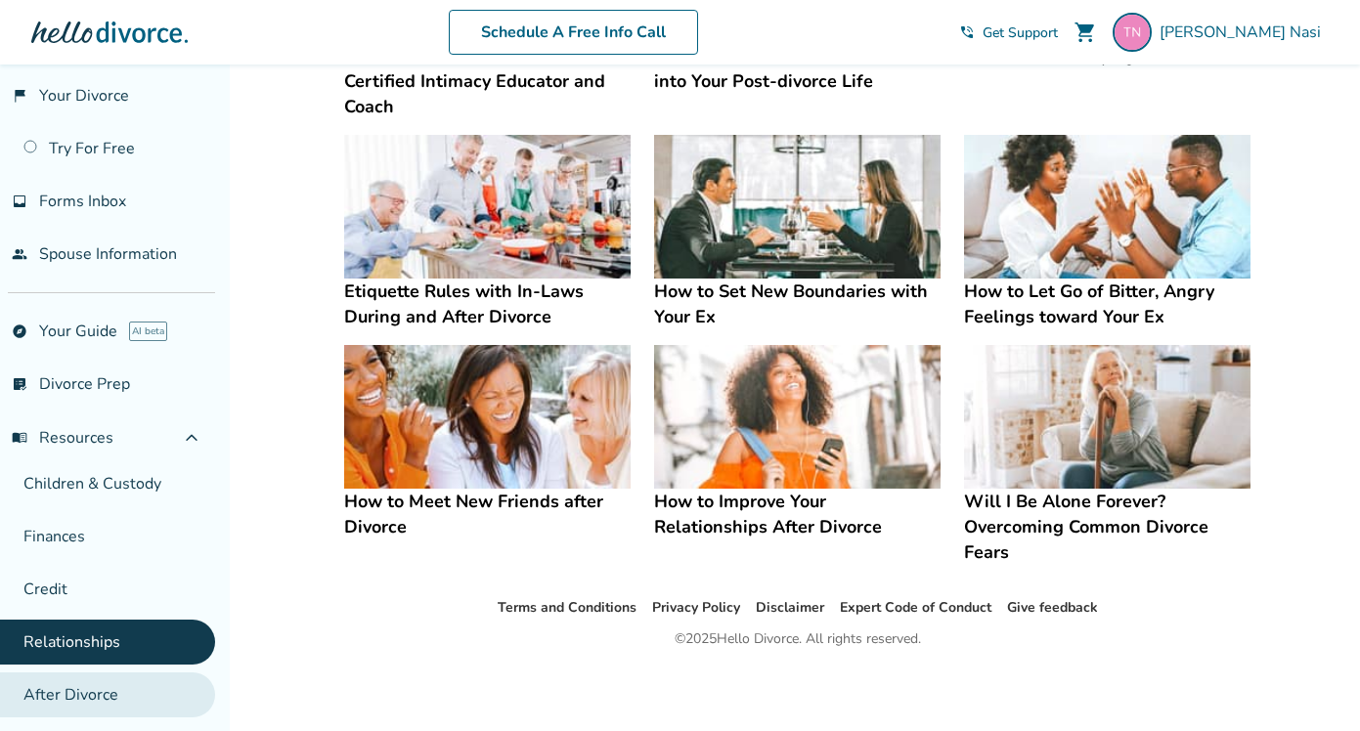
click at [128, 680] on link "After Divorce" at bounding box center [107, 695] width 215 height 45
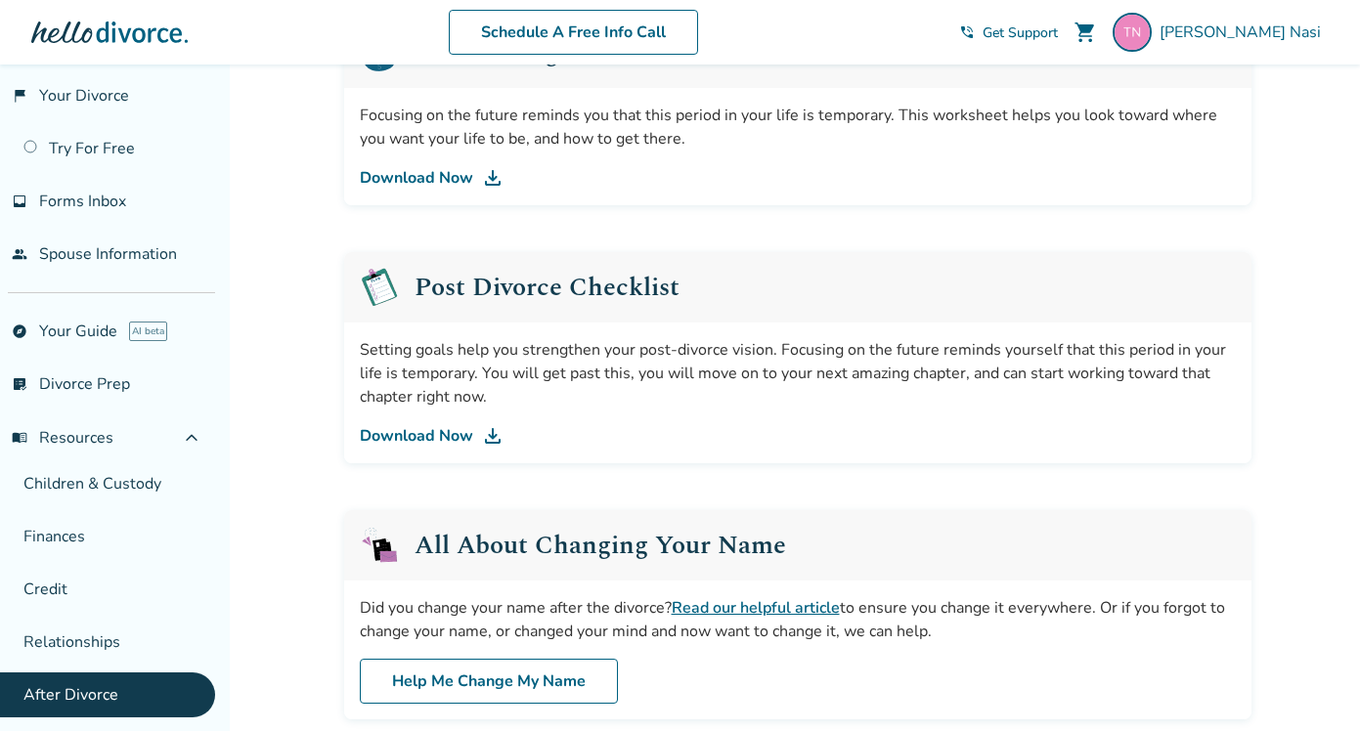
scroll to position [452, 0]
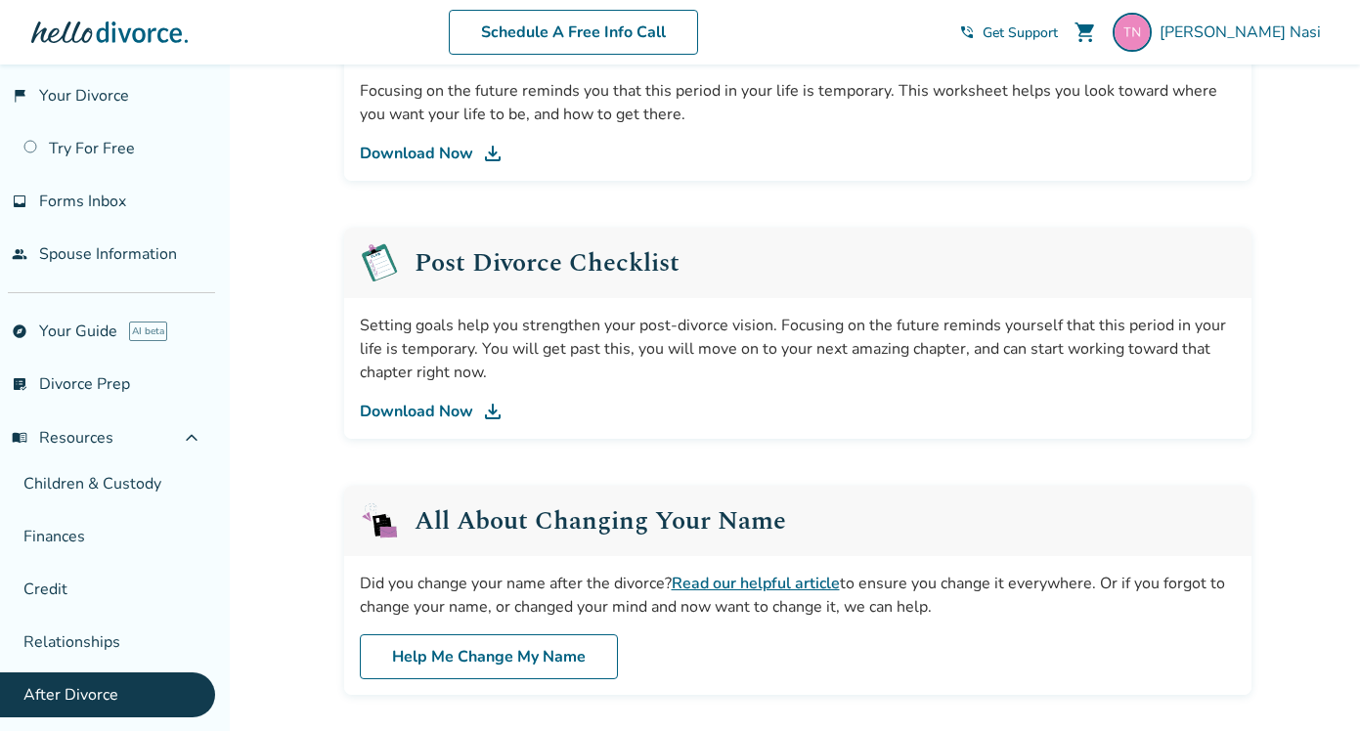
click at [412, 409] on link "Download Now" at bounding box center [798, 411] width 876 height 23
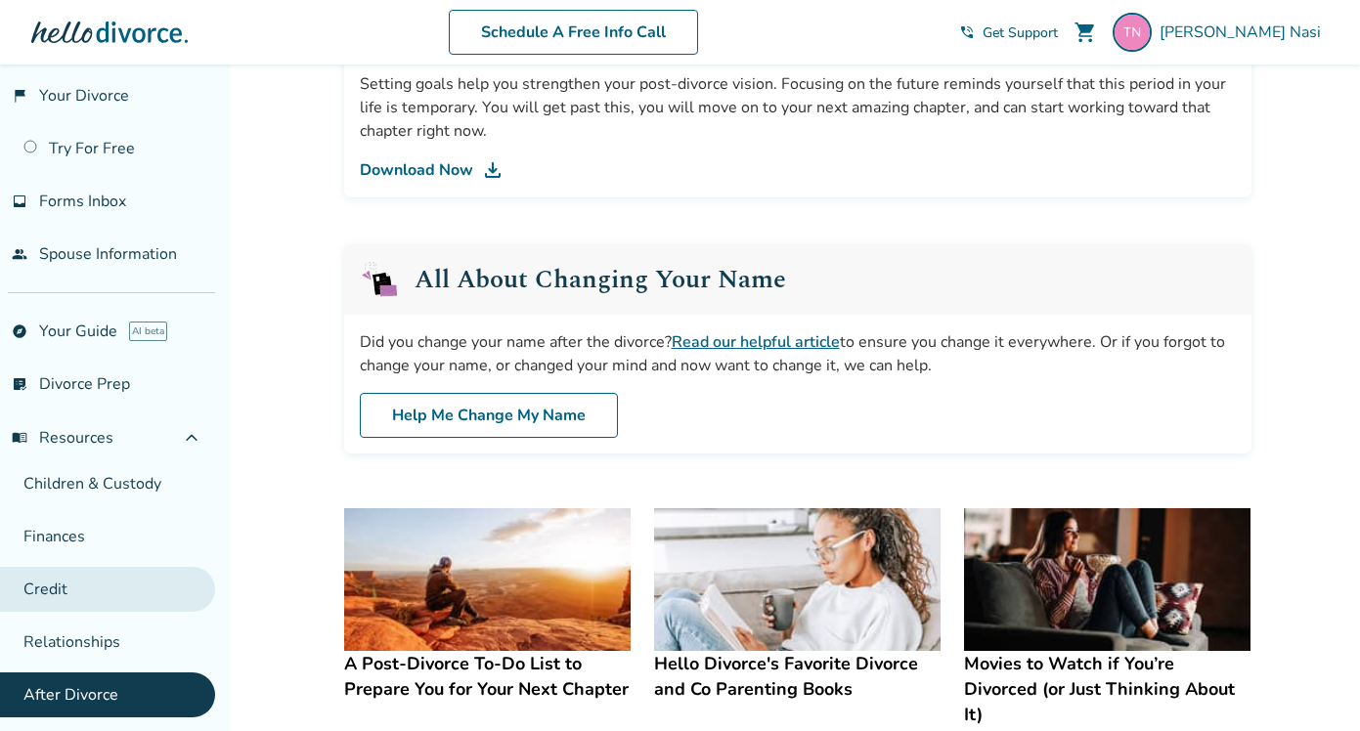
scroll to position [148, 0]
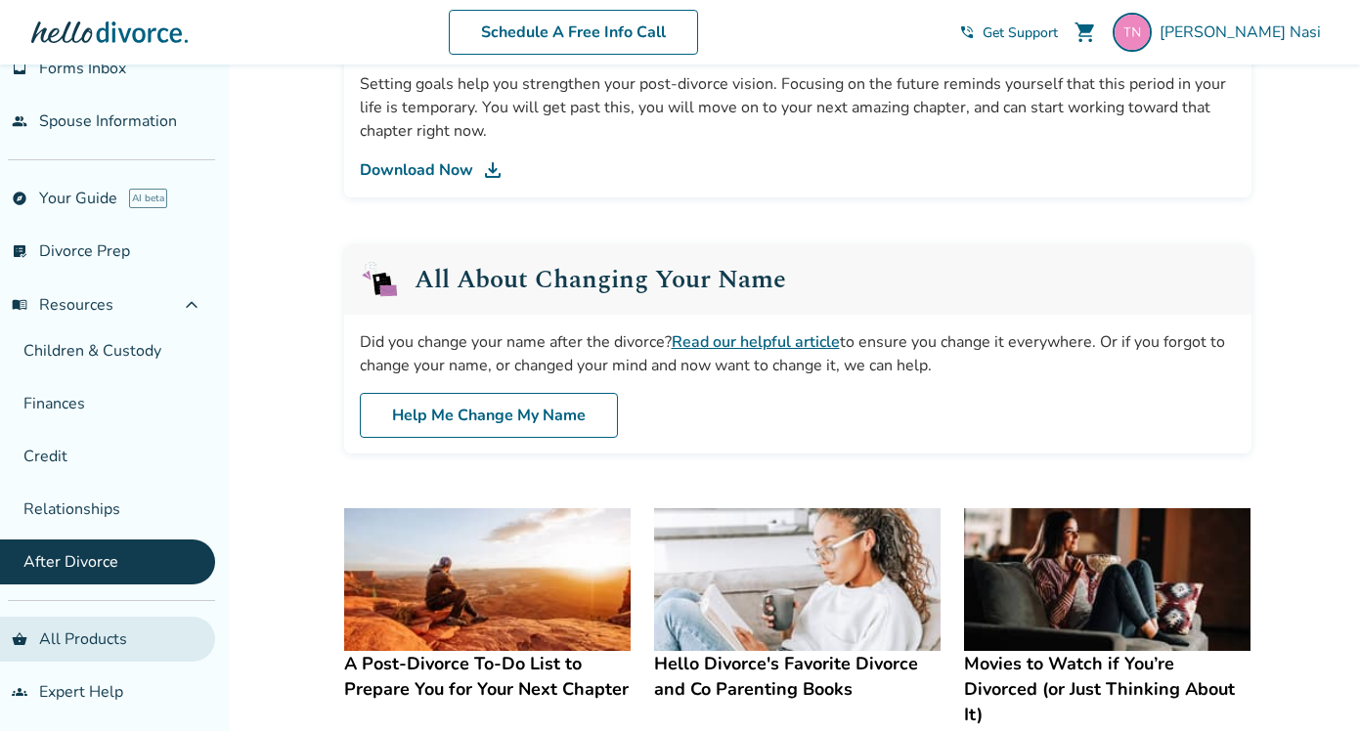
click at [83, 632] on link "shopping_basket All Products" at bounding box center [107, 639] width 215 height 45
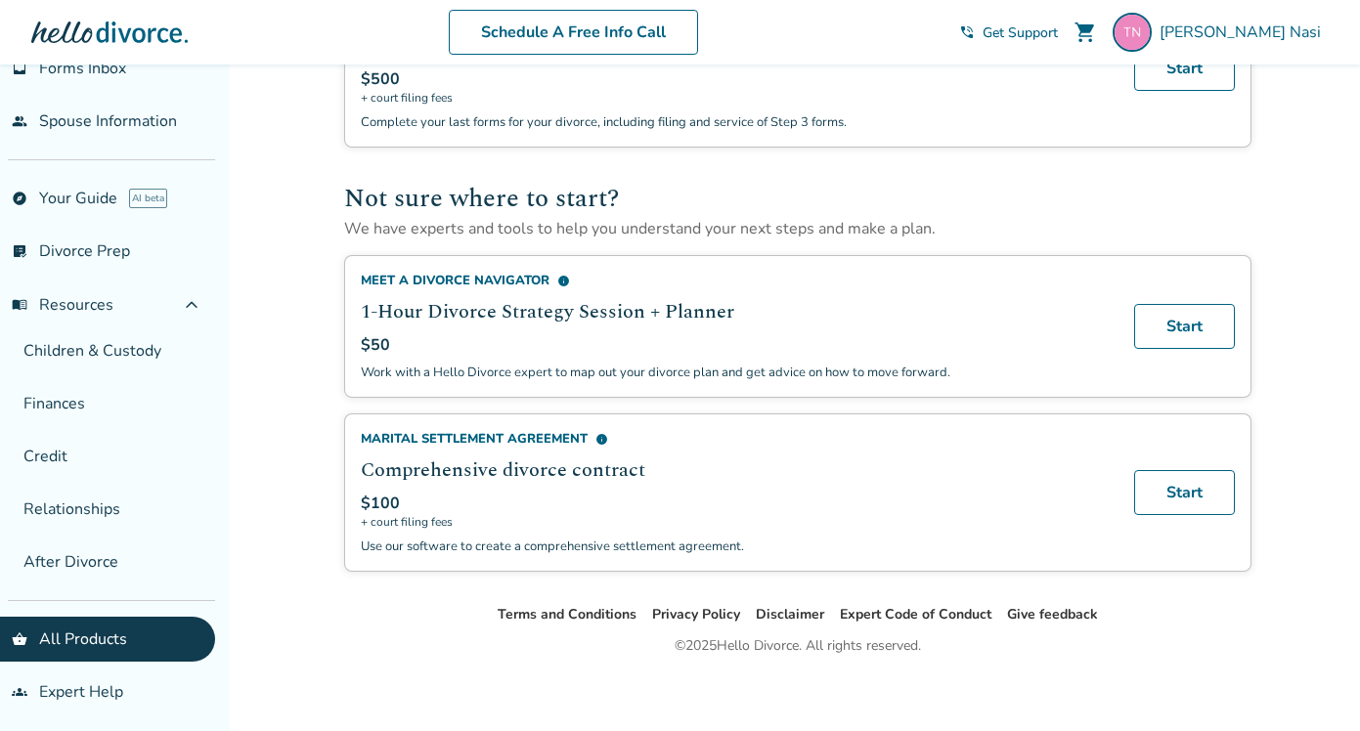
scroll to position [1214, 0]
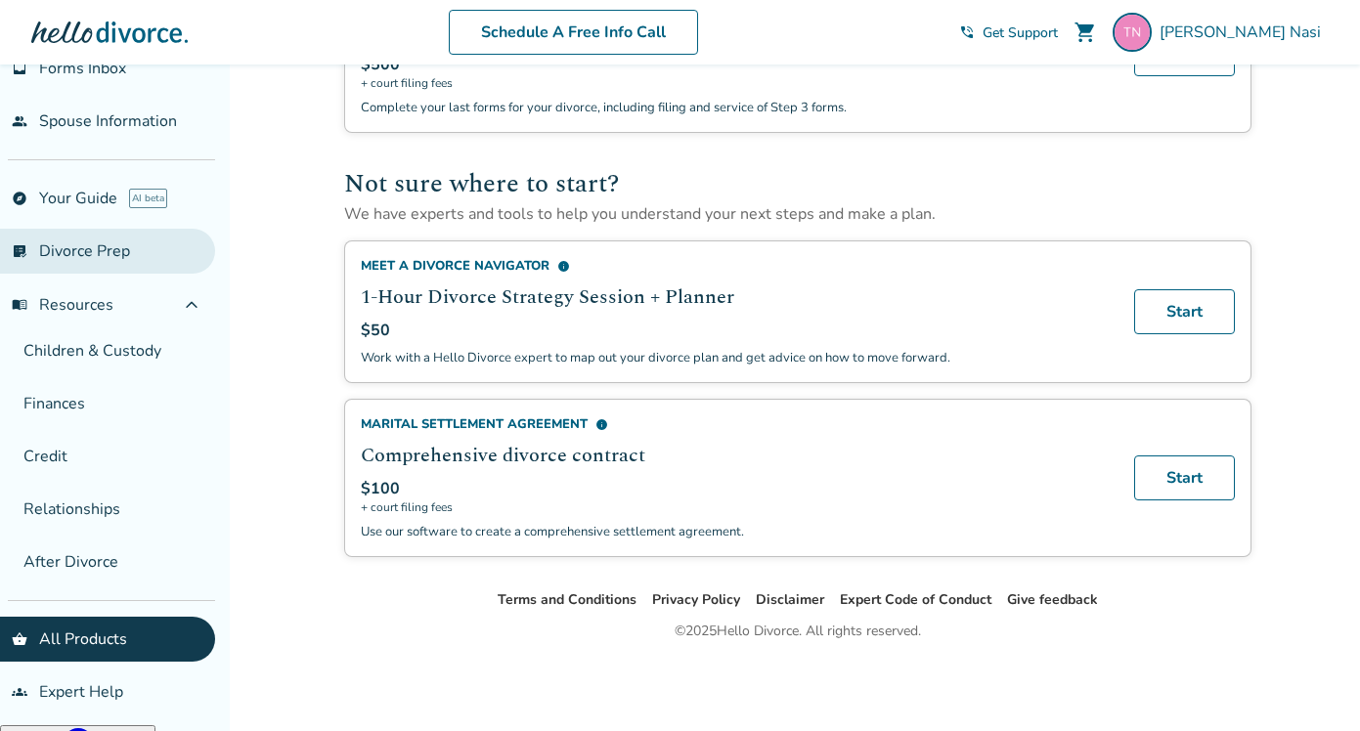
click at [93, 251] on link "list_alt_check Divorce Prep" at bounding box center [107, 251] width 215 height 45
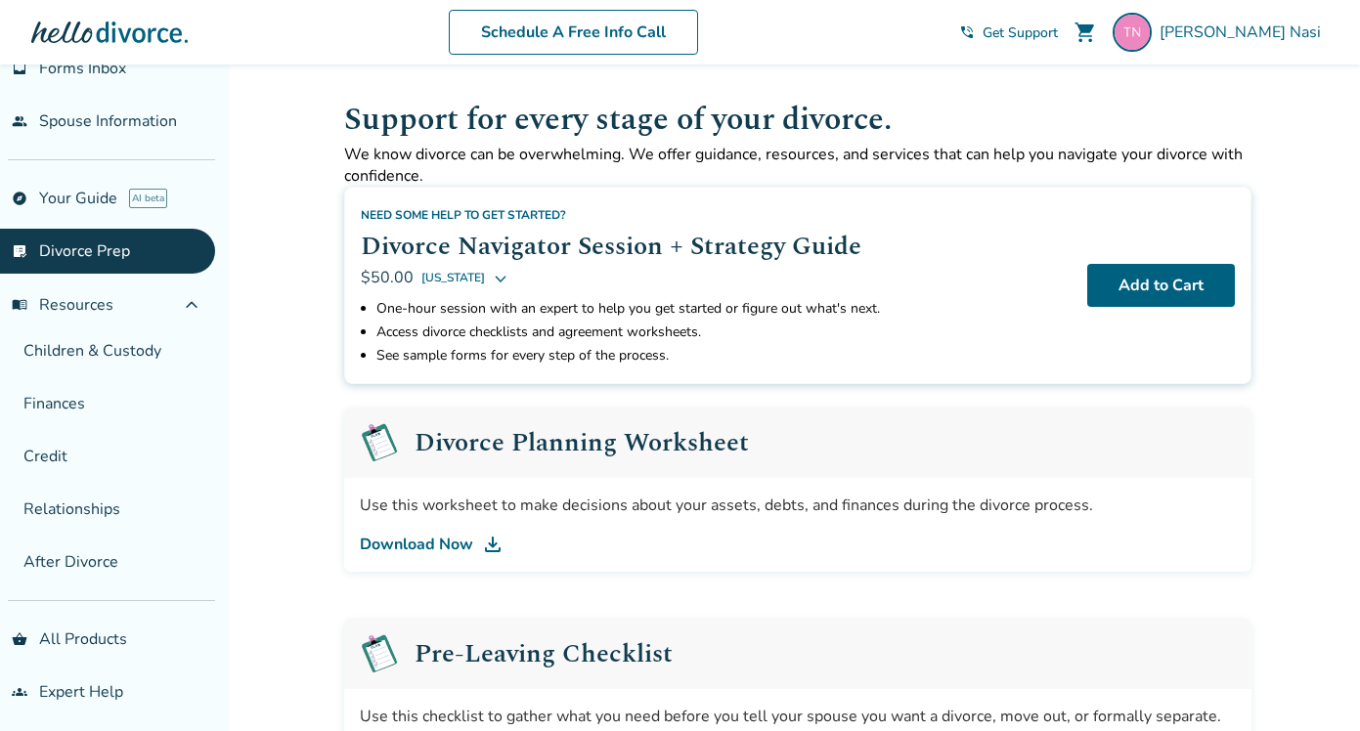
click at [93, 251] on link "list_alt_check Divorce Prep" at bounding box center [107, 251] width 215 height 45
click at [68, 203] on link "explore Your Guide AI beta" at bounding box center [107, 198] width 215 height 45
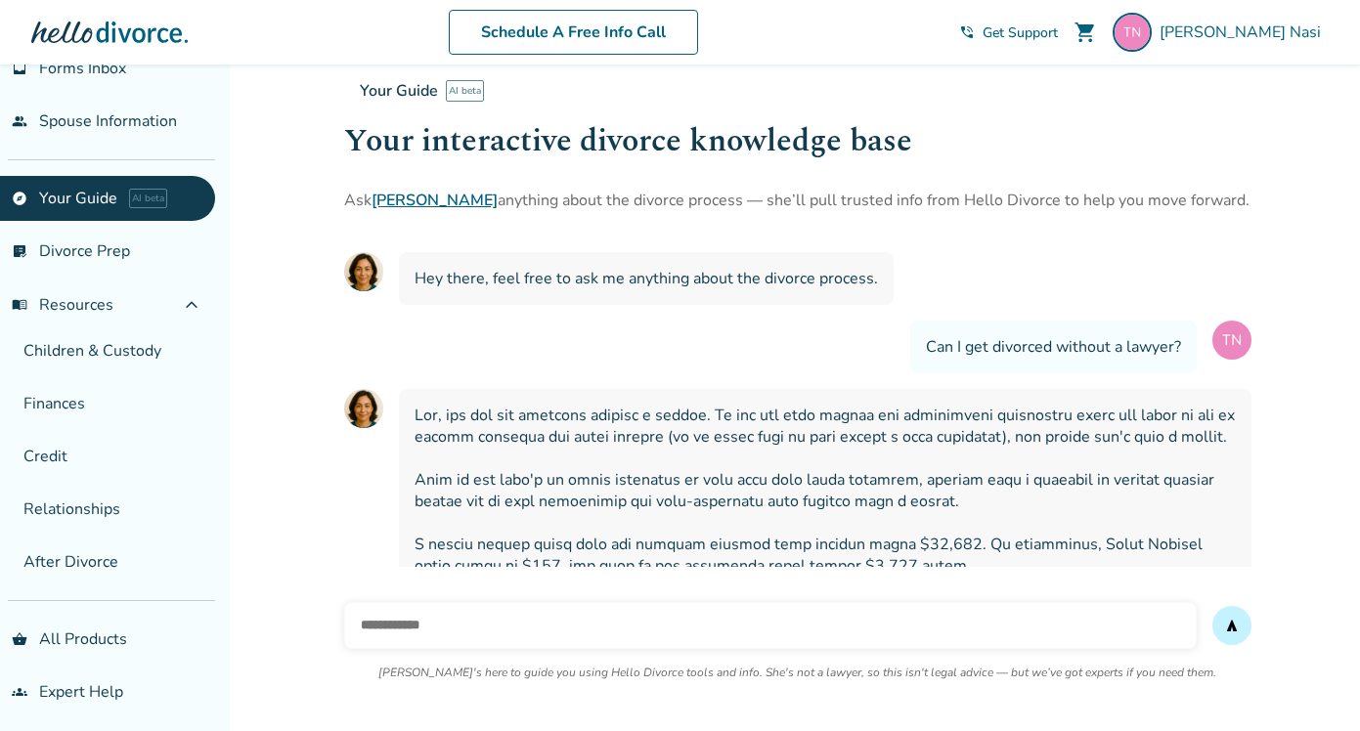
scroll to position [70, 0]
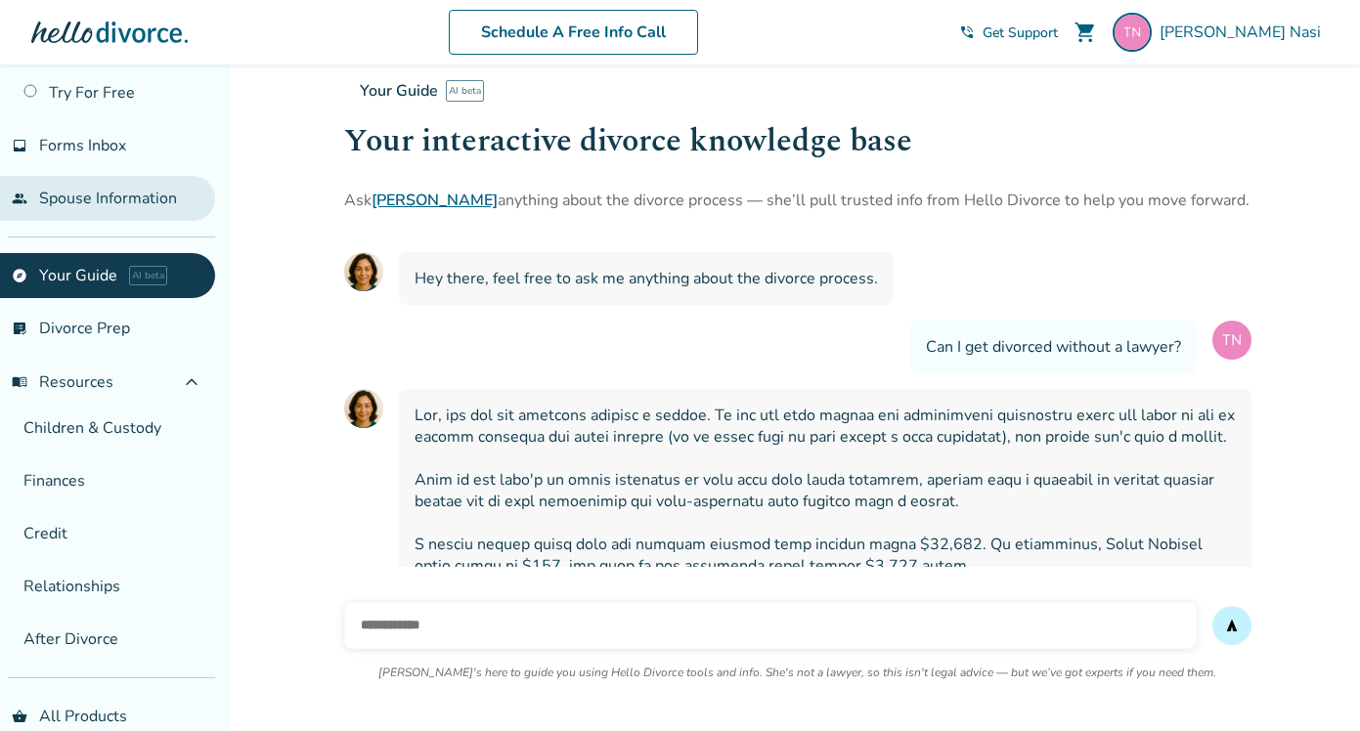
click at [150, 186] on link "people Spouse Information" at bounding box center [107, 198] width 215 height 45
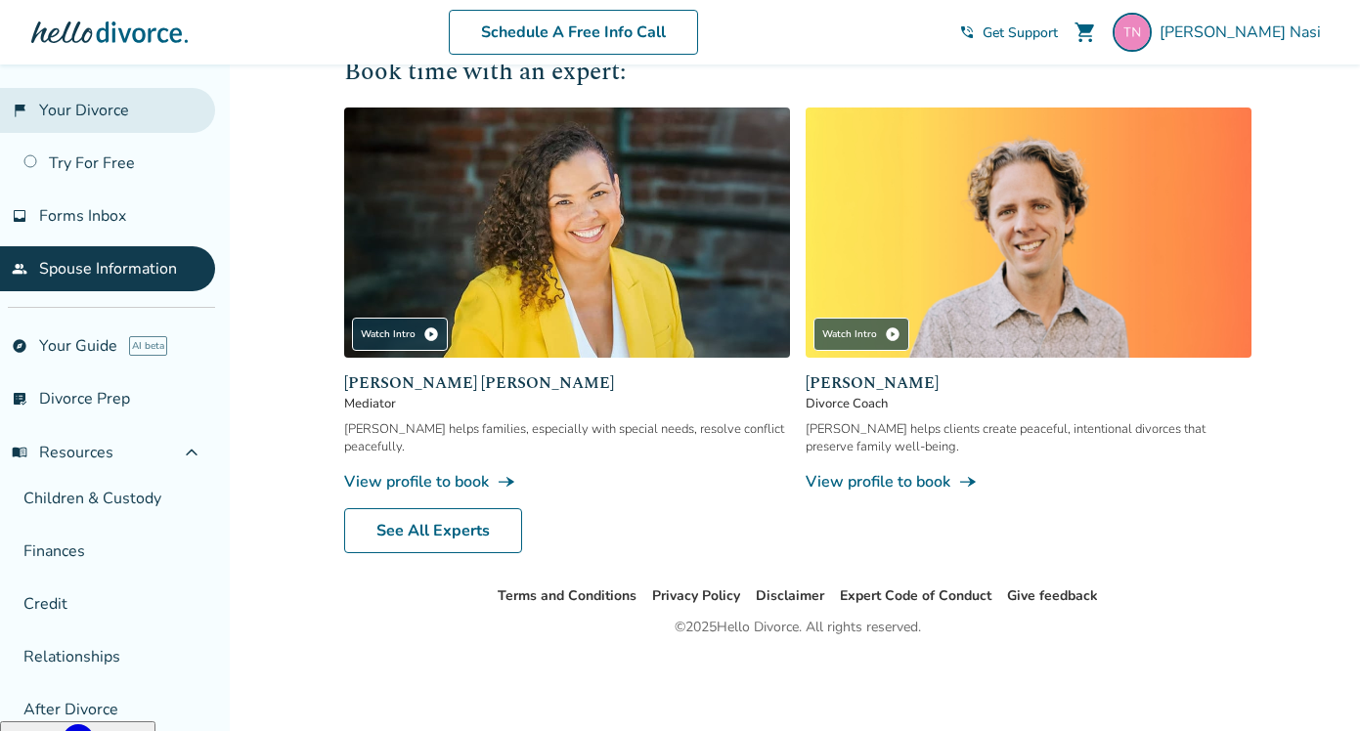
click at [98, 103] on link "flag_2 Your Divorce" at bounding box center [107, 110] width 215 height 45
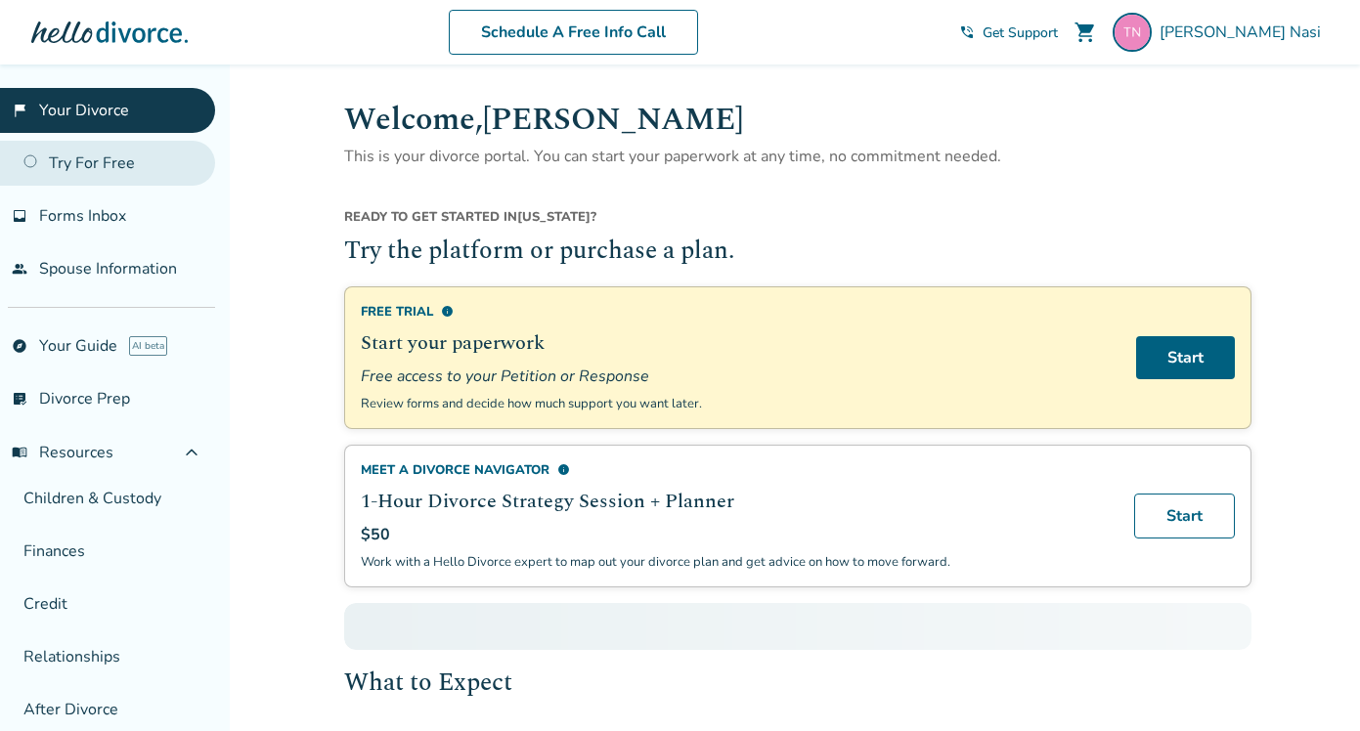
click at [98, 168] on link "Try For Free" at bounding box center [107, 163] width 215 height 45
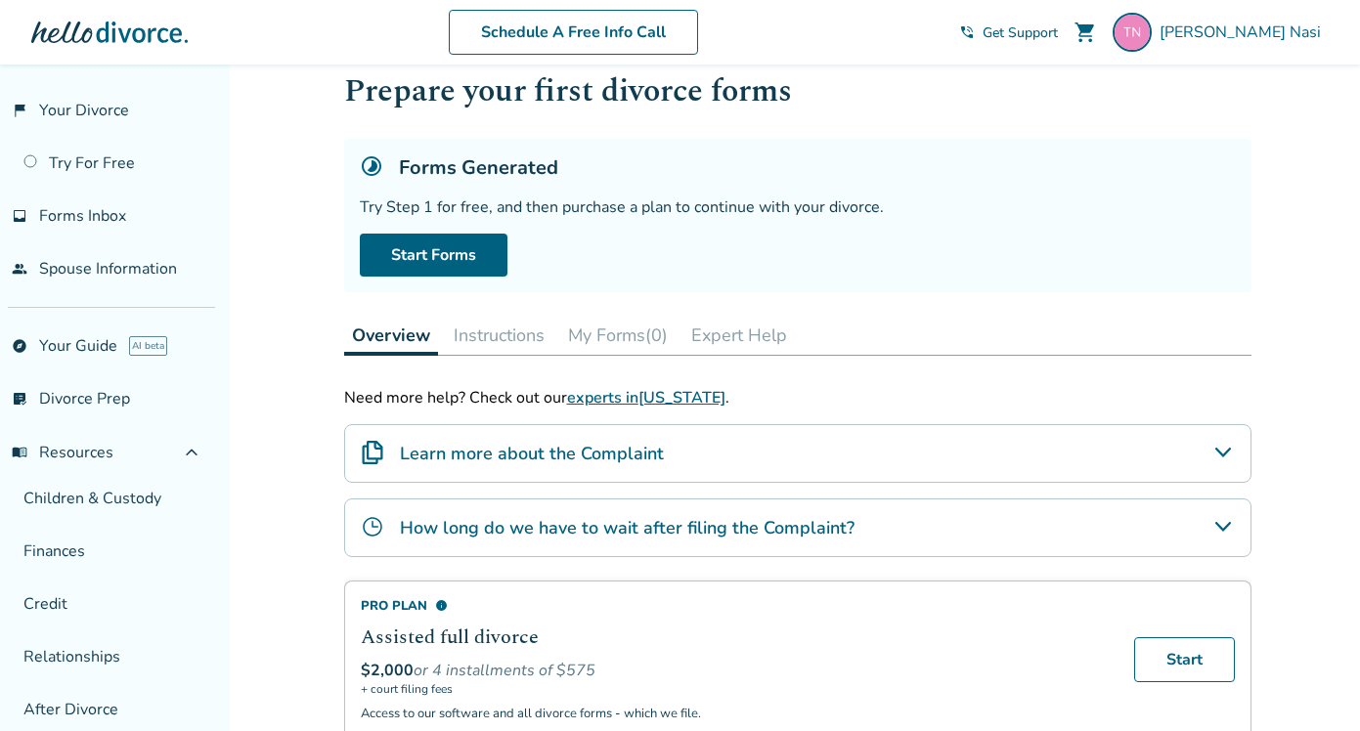
scroll to position [64, 0]
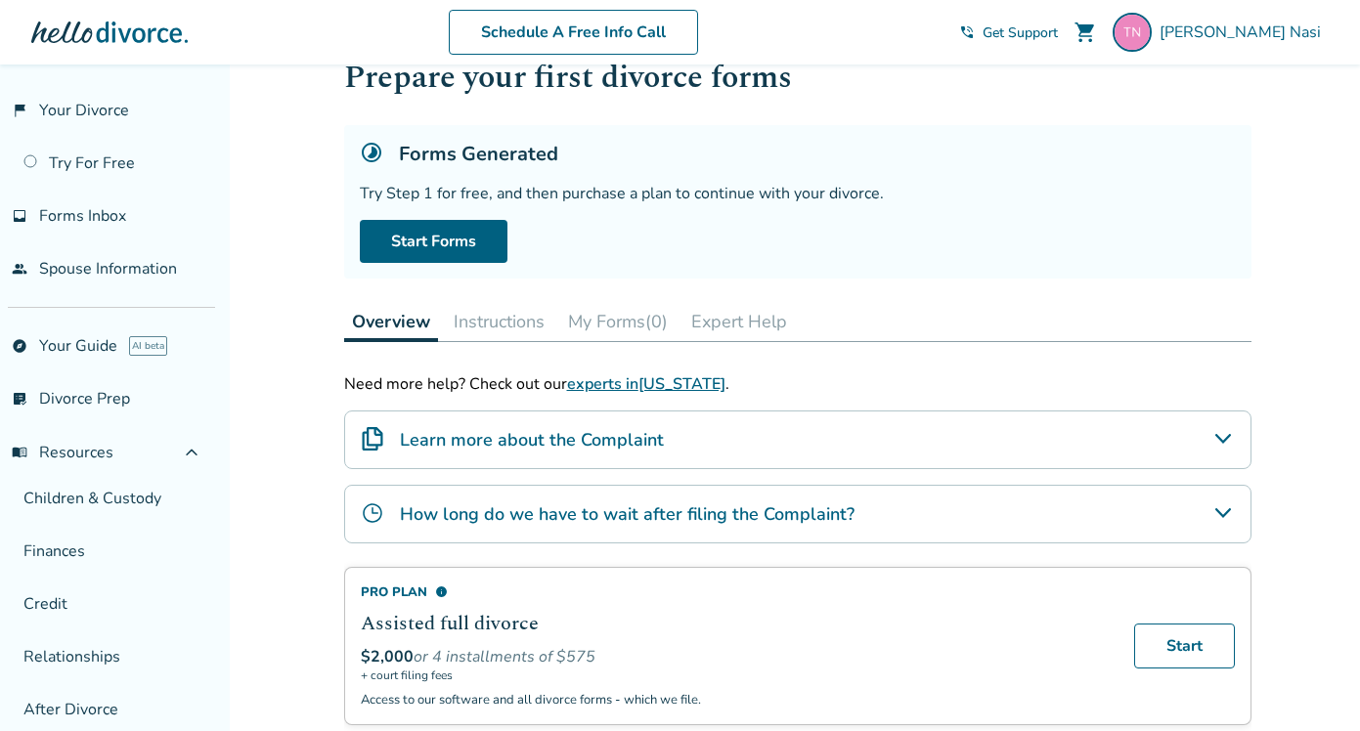
click at [539, 439] on h4 "Learn more about the Complaint" at bounding box center [532, 439] width 264 height 25
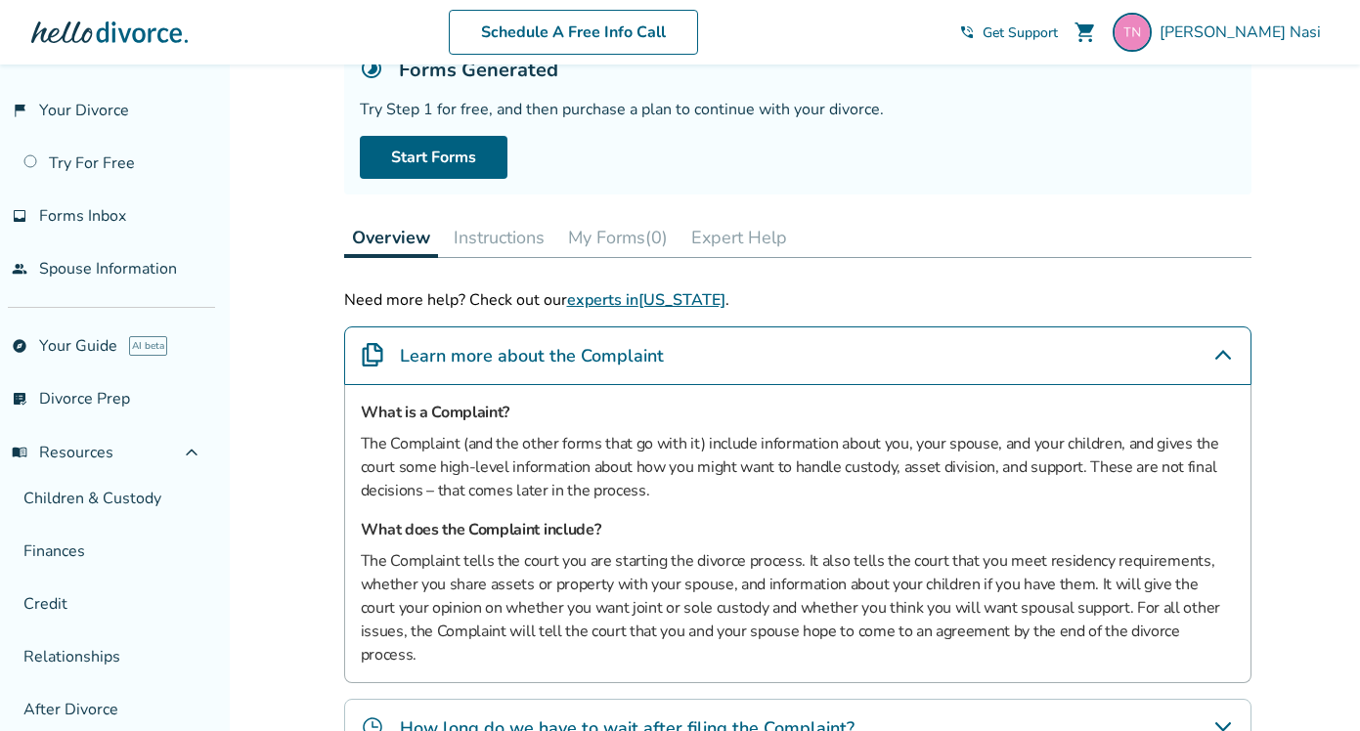
scroll to position [0, 0]
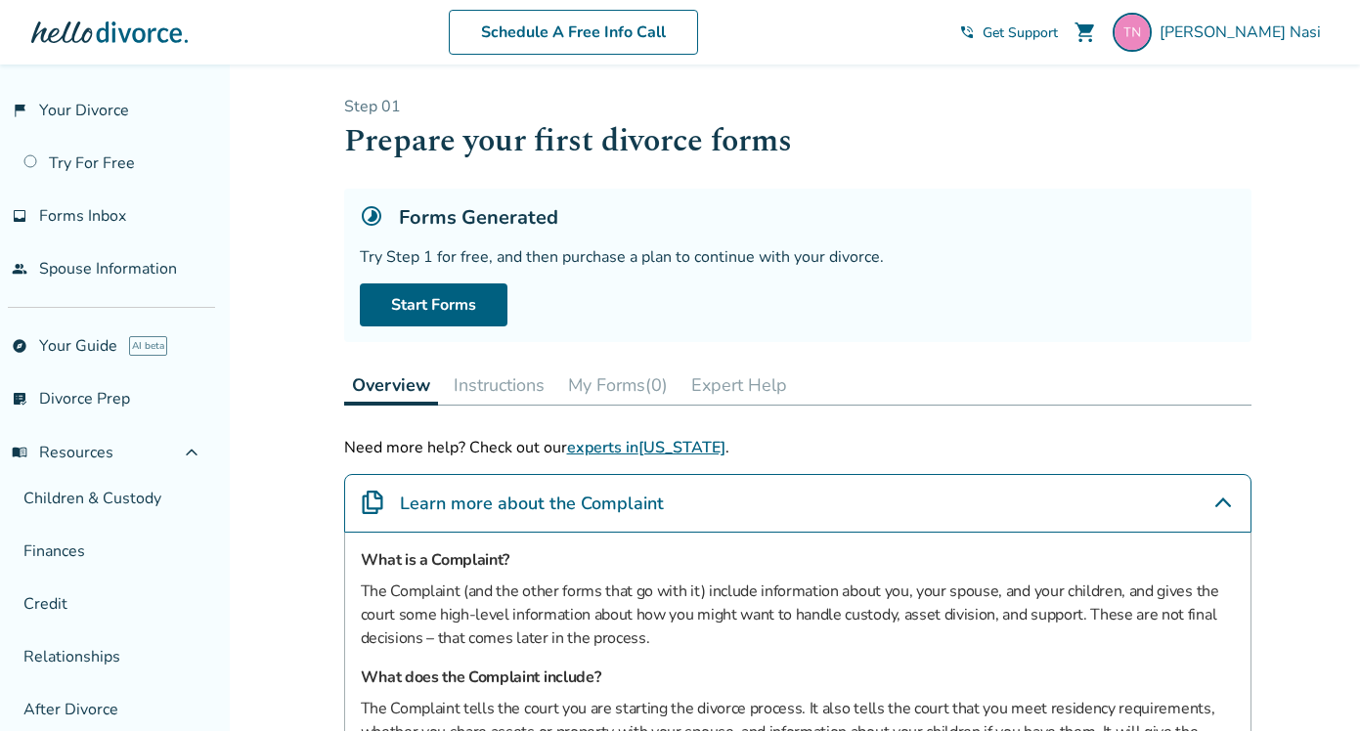
click at [1058, 25] on span "Get Support" at bounding box center [1020, 32] width 75 height 19
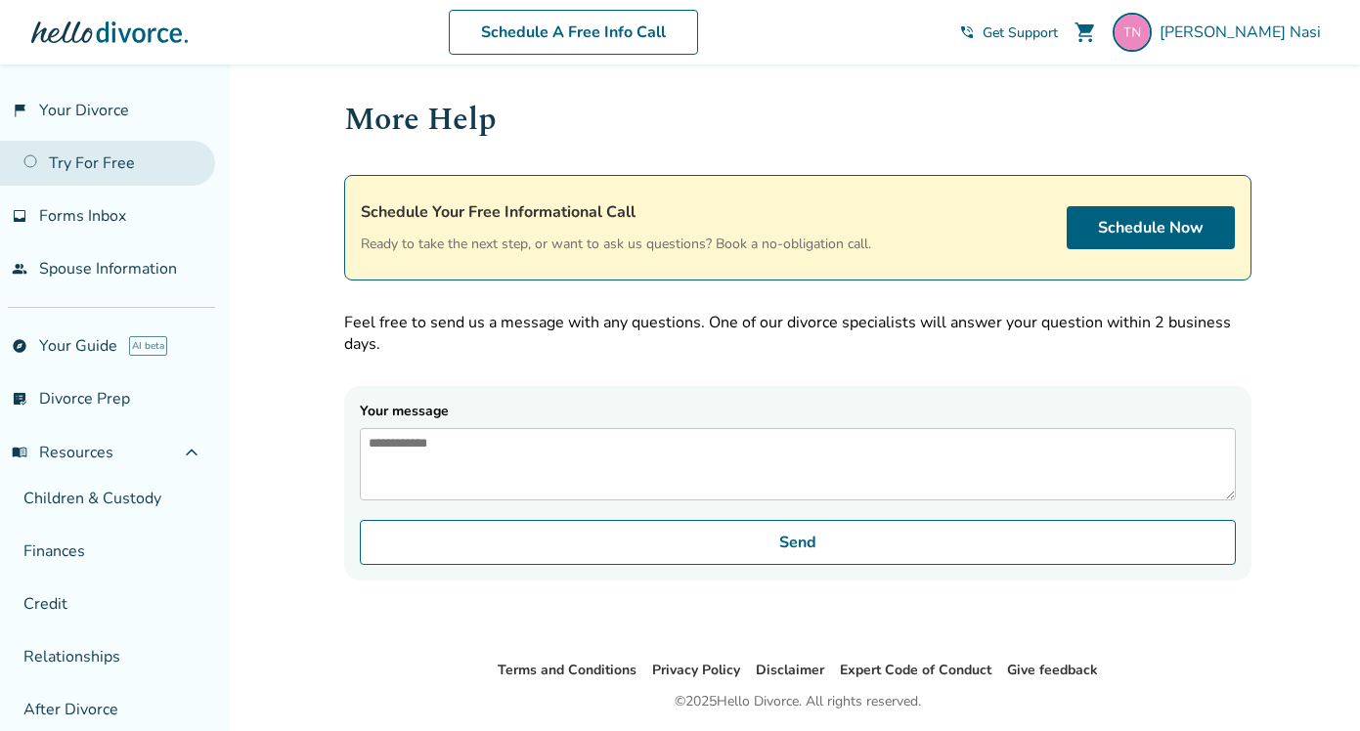
click at [85, 160] on link "Try For Free" at bounding box center [107, 163] width 215 height 45
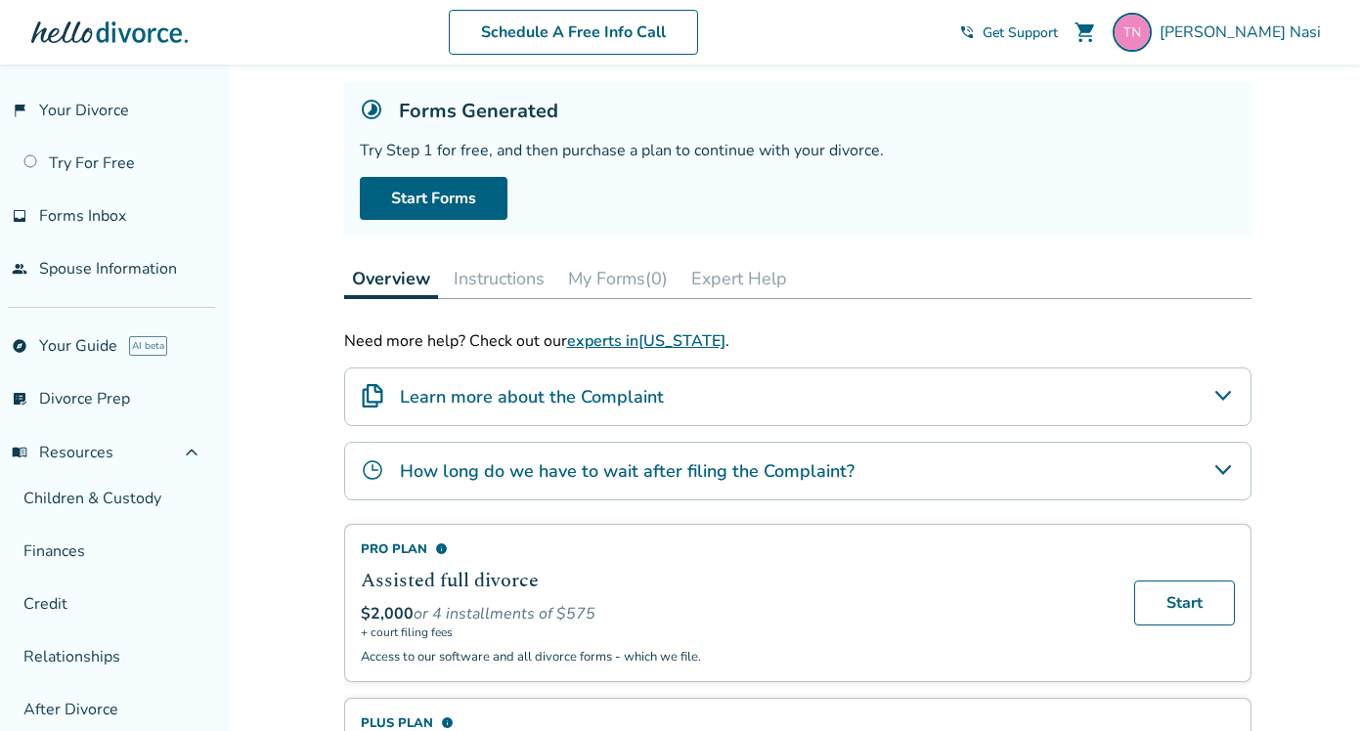
scroll to position [109, 0]
click at [488, 281] on button "Instructions" at bounding box center [499, 276] width 107 height 39
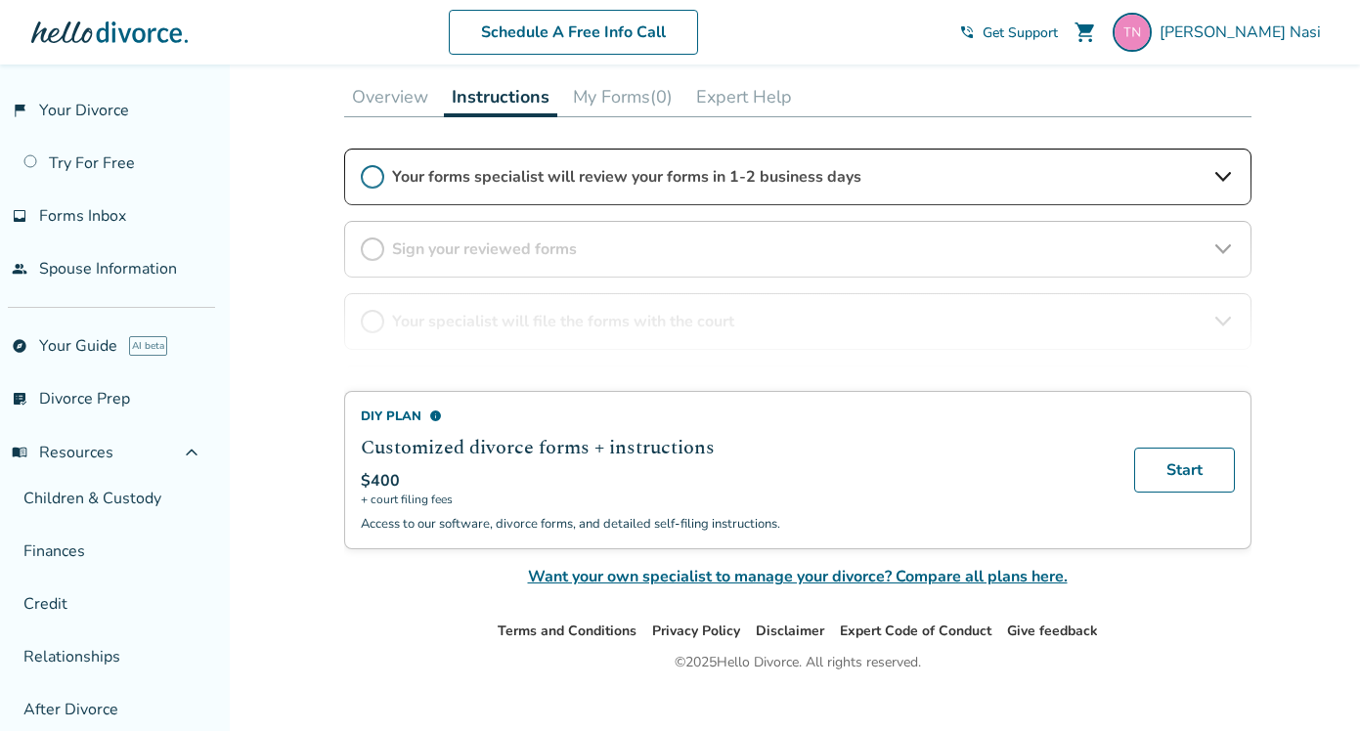
scroll to position [313, 0]
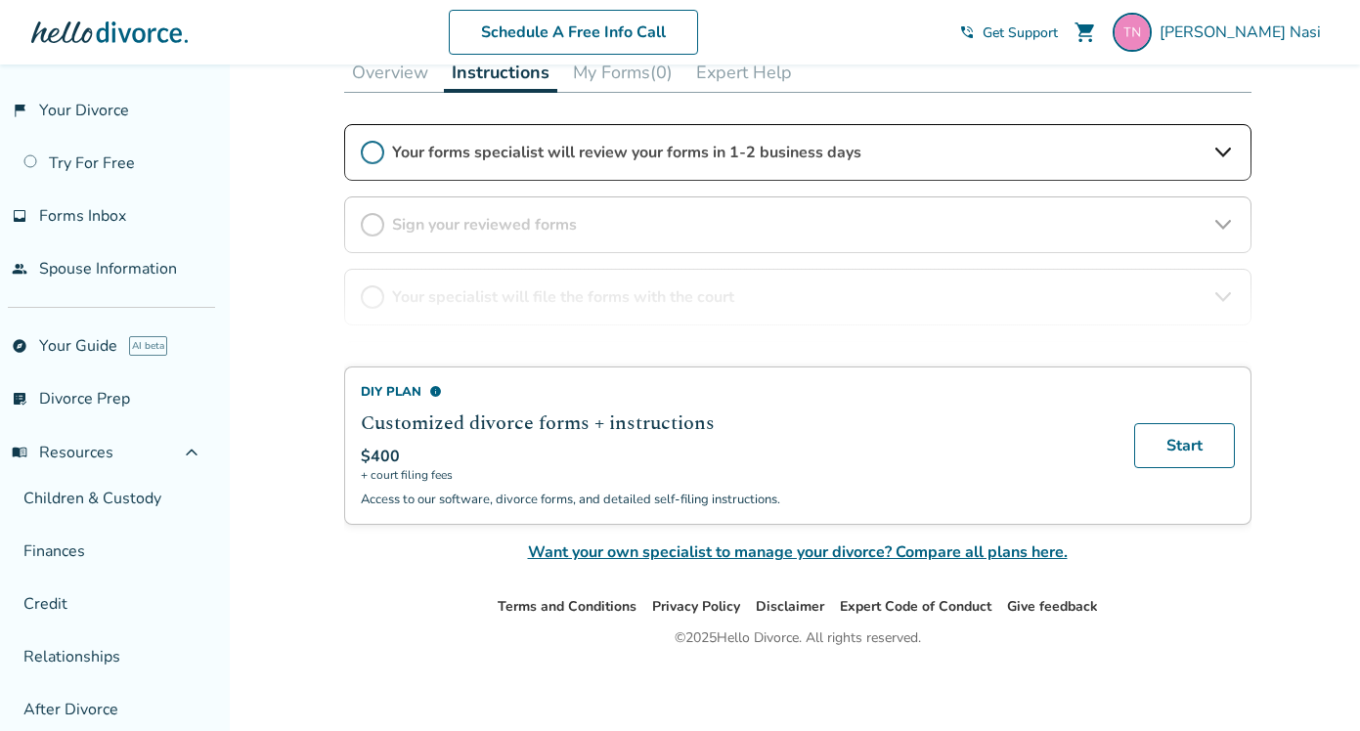
click at [752, 66] on div "Schedule A Free Info Call [PERSON_NAME] shopping_cart phone_in_talk Get Support…" at bounding box center [680, 32] width 1329 height 76
click at [375, 66] on div "Schedule A Free Info Call [PERSON_NAME] shopping_cart phone_in_talk Get Support…" at bounding box center [680, 32] width 1329 height 76
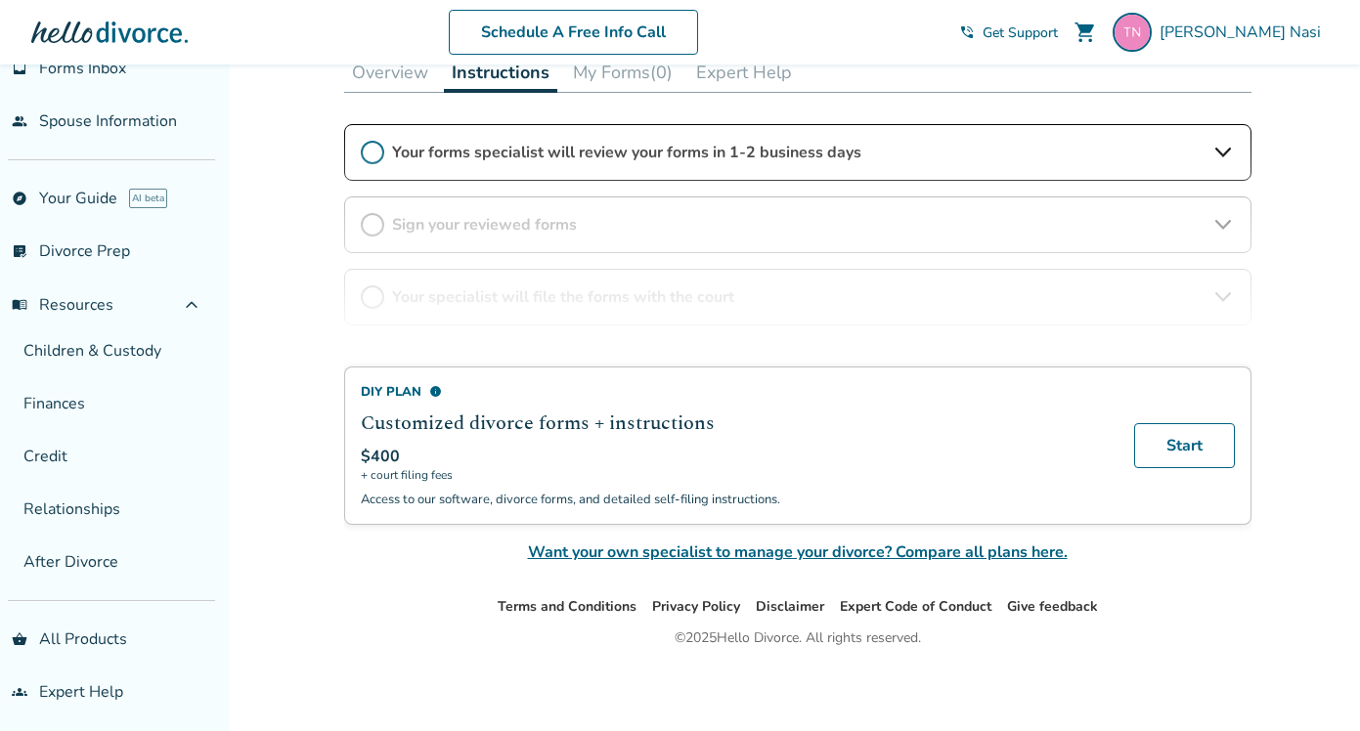
scroll to position [0, 0]
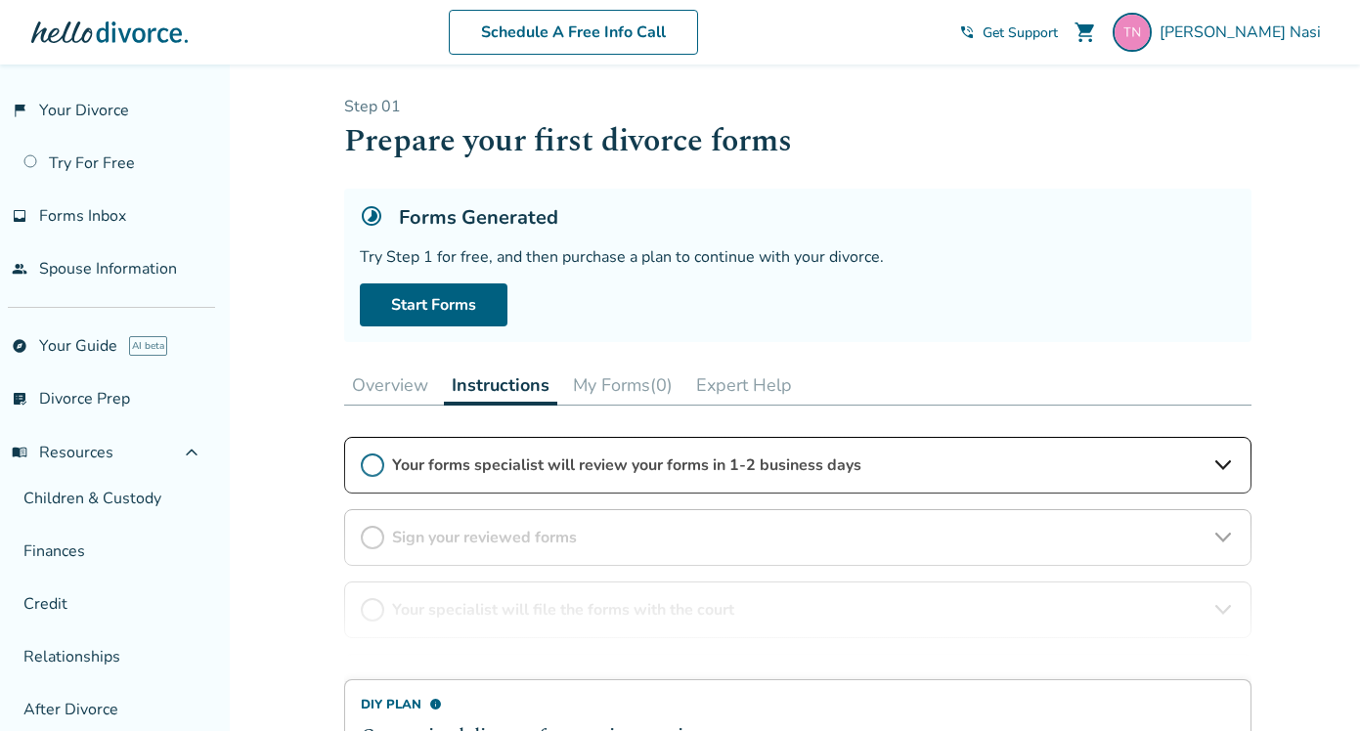
click at [1058, 30] on span "Get Support" at bounding box center [1020, 32] width 75 height 19
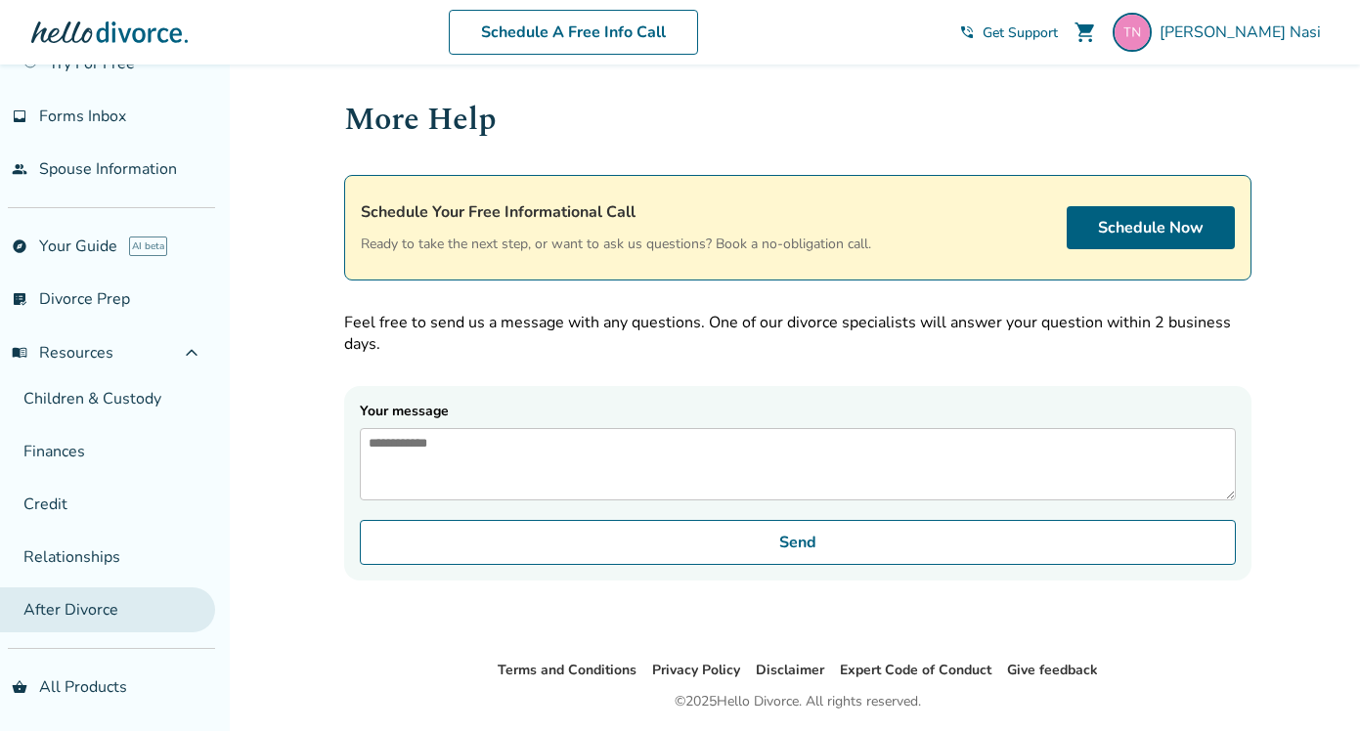
scroll to position [148, 0]
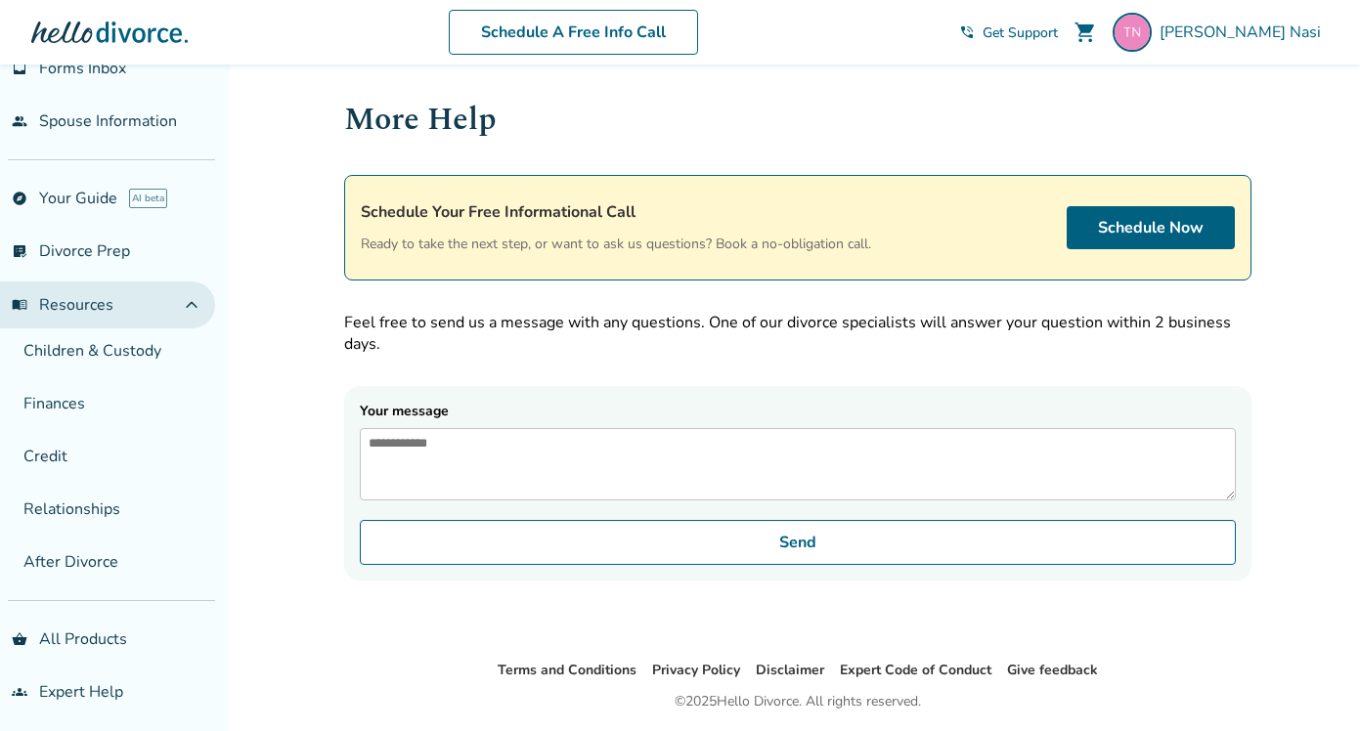
click at [201, 304] on span "expand_less" at bounding box center [191, 304] width 23 height 23
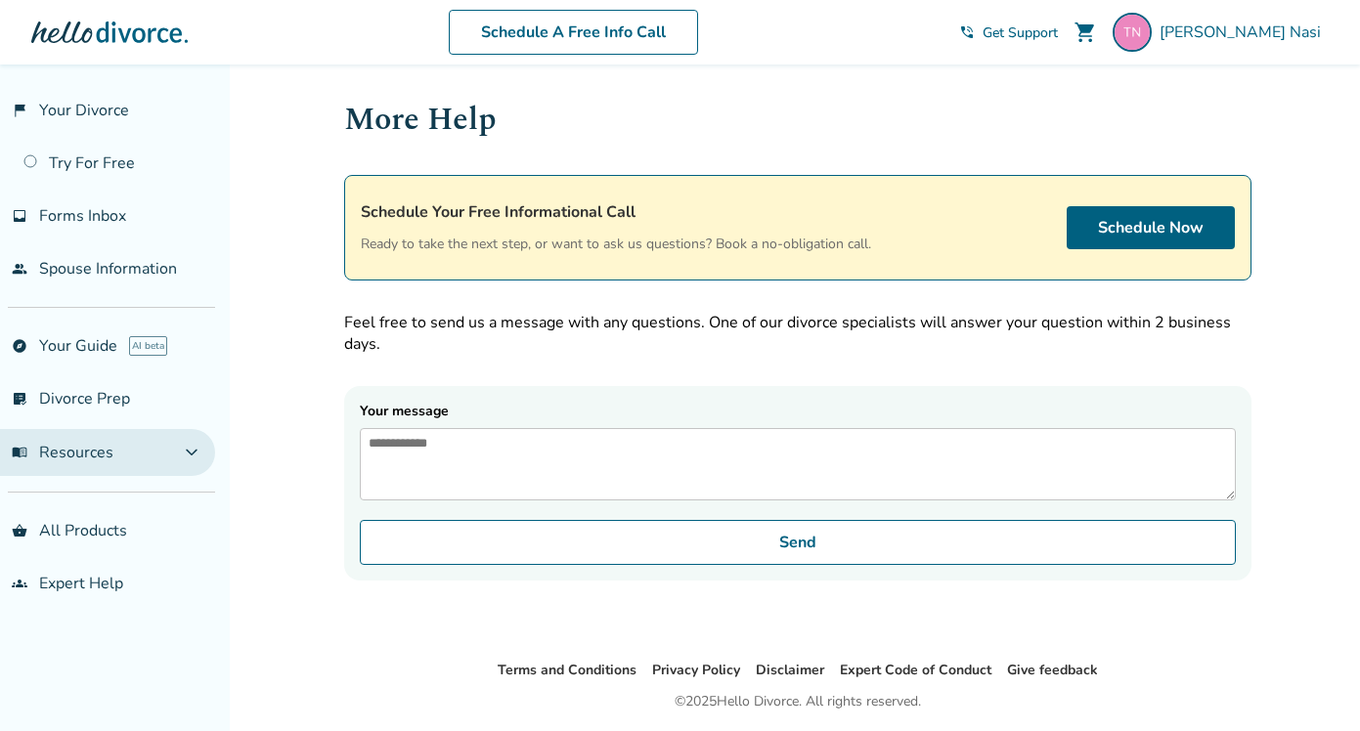
scroll to position [0, 0]
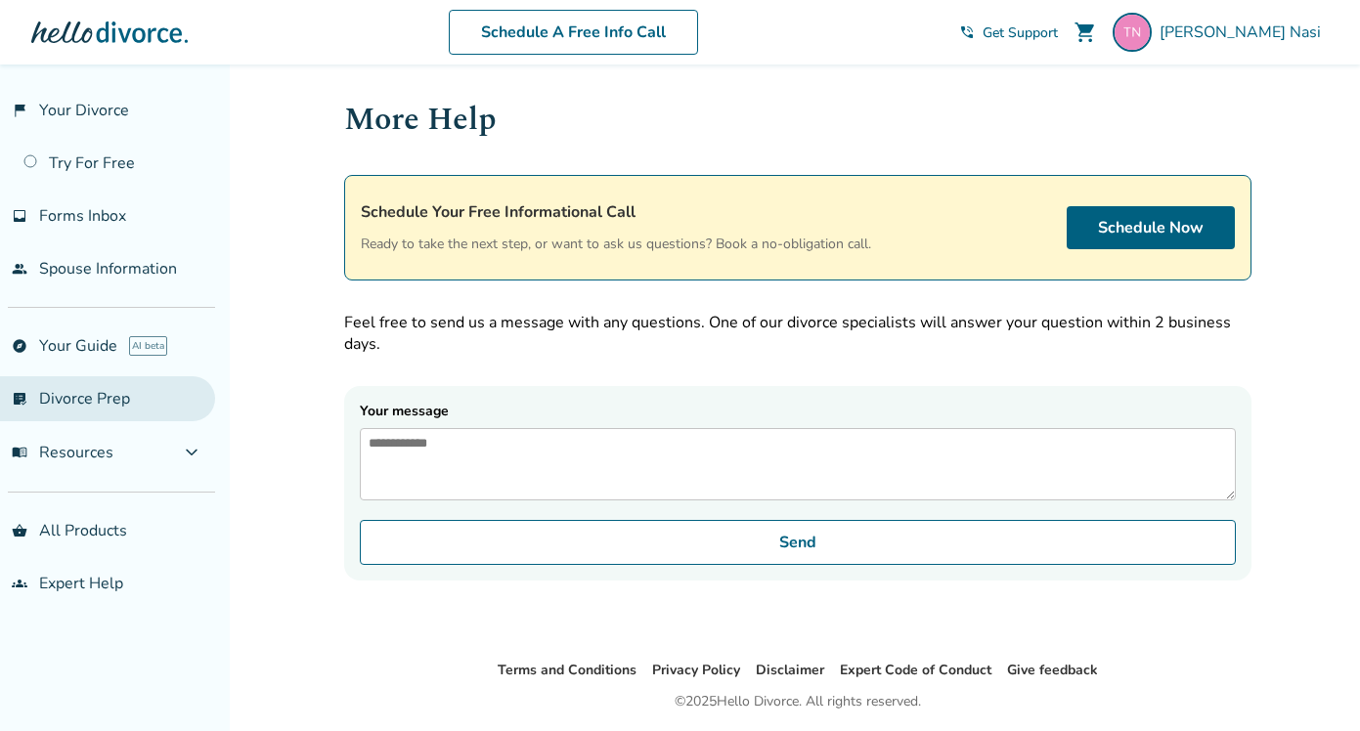
click at [96, 402] on link "list_alt_check Divorce Prep" at bounding box center [107, 398] width 215 height 45
